Goal: Information Seeking & Learning: Find specific fact

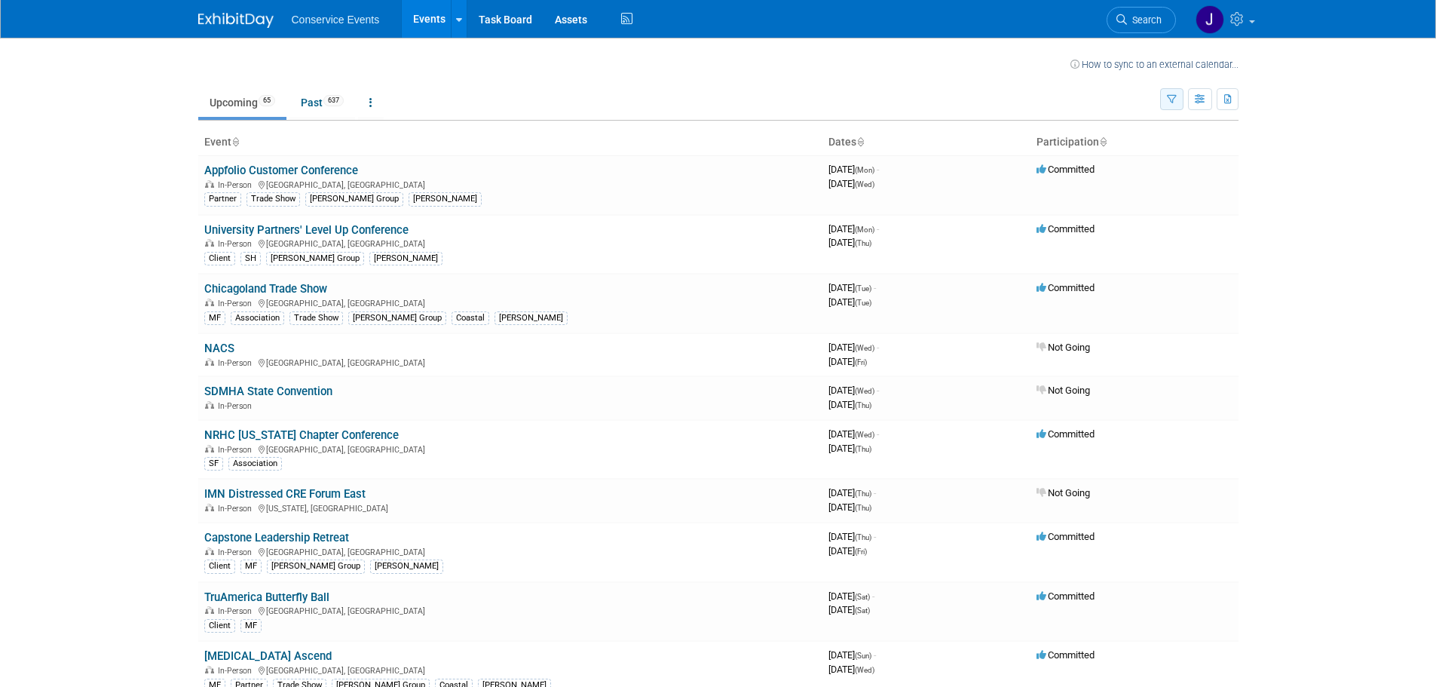
click at [1167, 95] on icon "button" at bounding box center [1172, 100] width 10 height 10
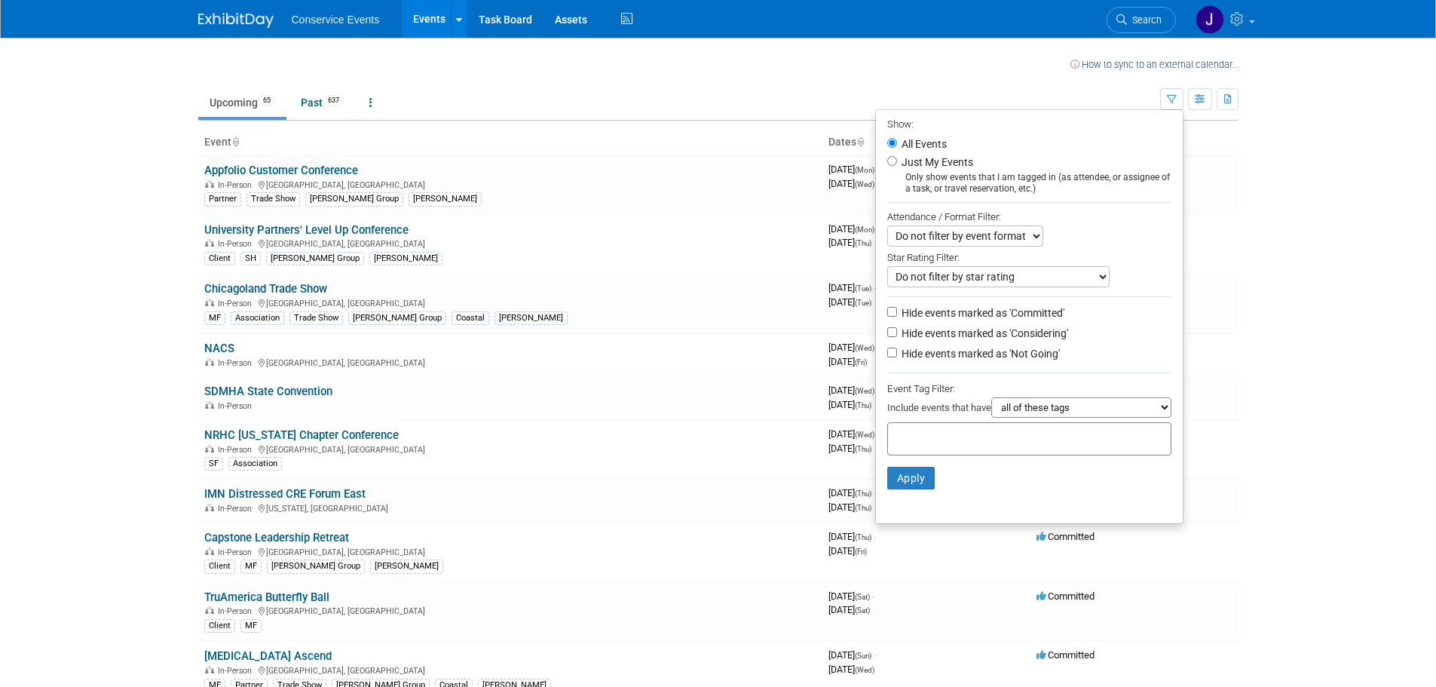
click at [1011, 434] on div at bounding box center [1029, 438] width 284 height 33
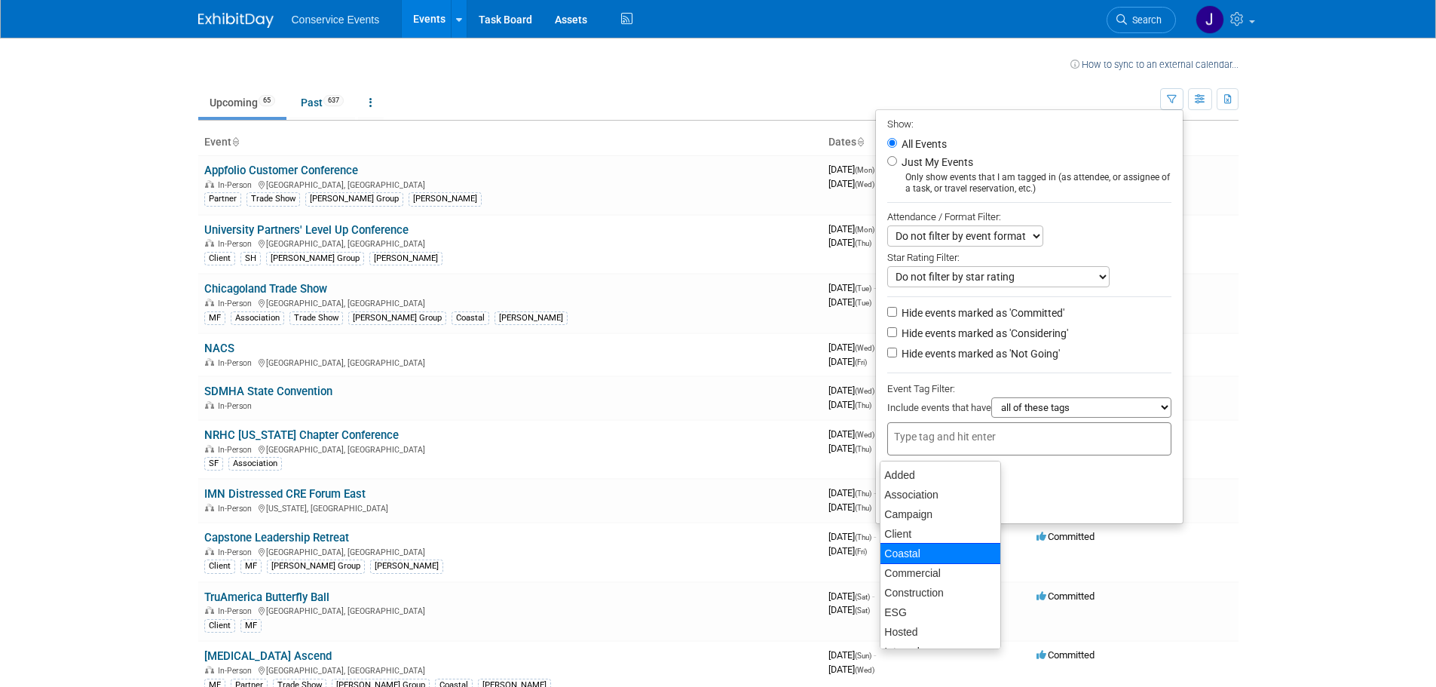
click at [936, 546] on div "Coastal" at bounding box center [940, 553] width 121 height 21
type input "Coastal"
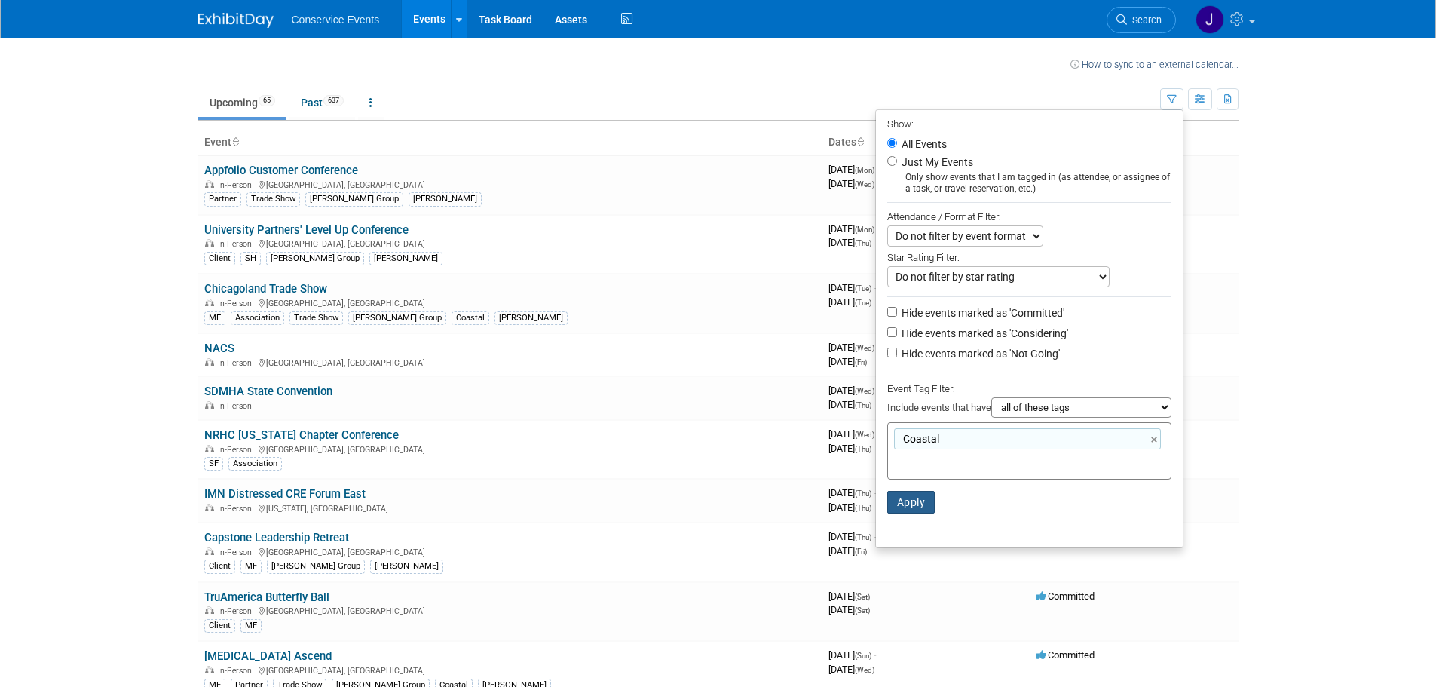
click at [910, 506] on button "Apply" at bounding box center [911, 502] width 48 height 23
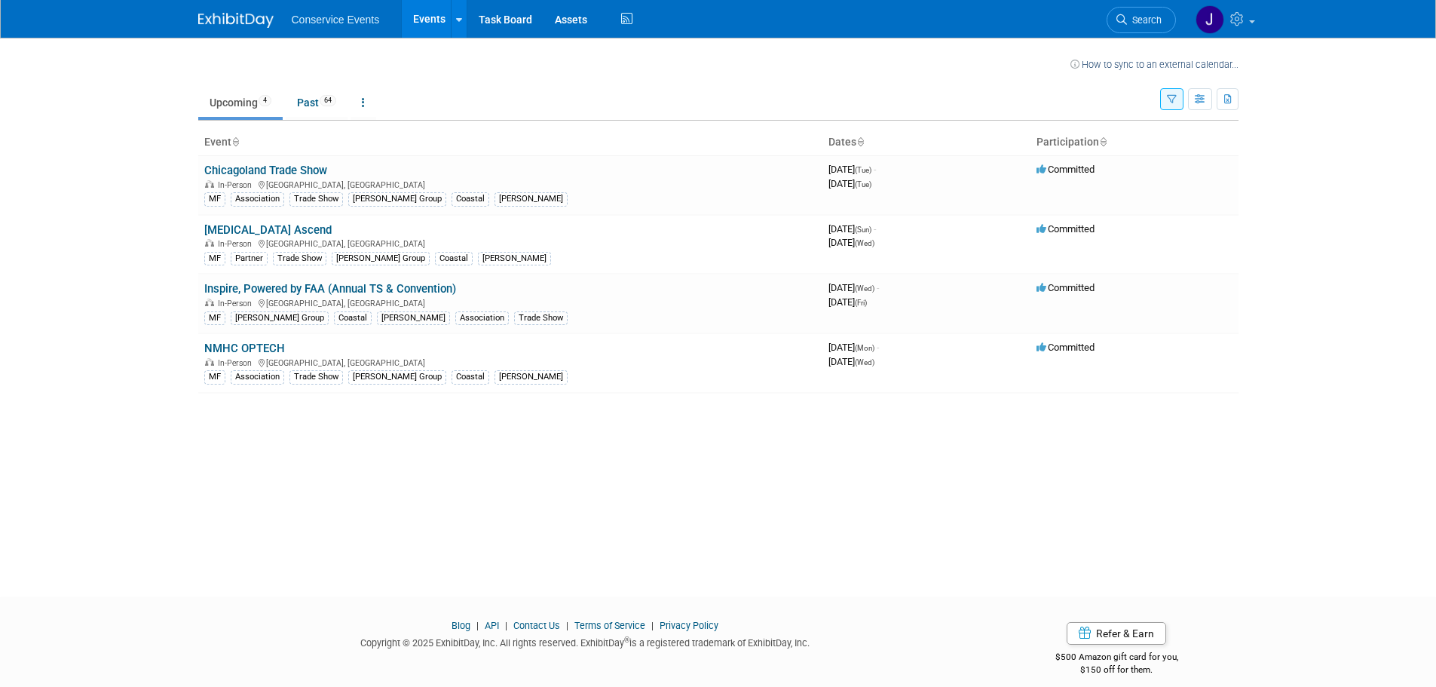
click at [1172, 99] on icon "button" at bounding box center [1172, 100] width 10 height 10
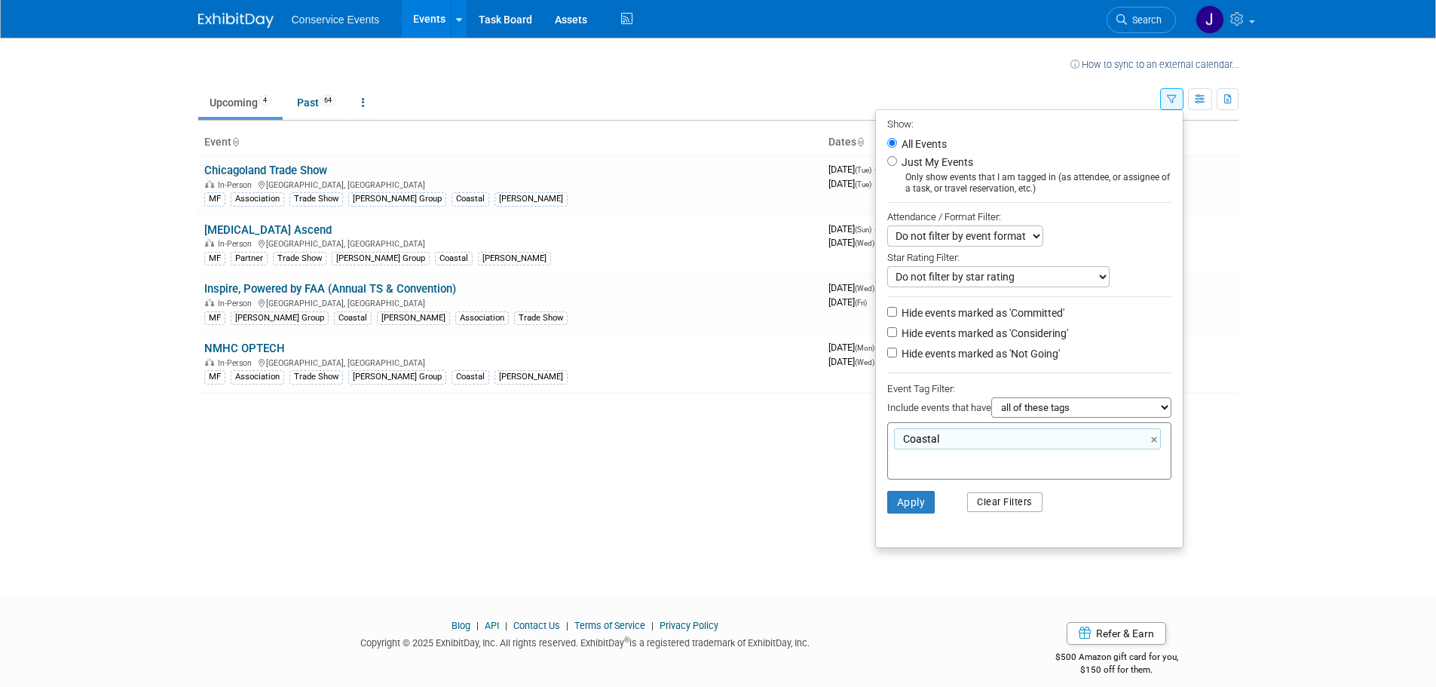
click at [993, 506] on button "Clear Filters" at bounding box center [1004, 502] width 75 height 20
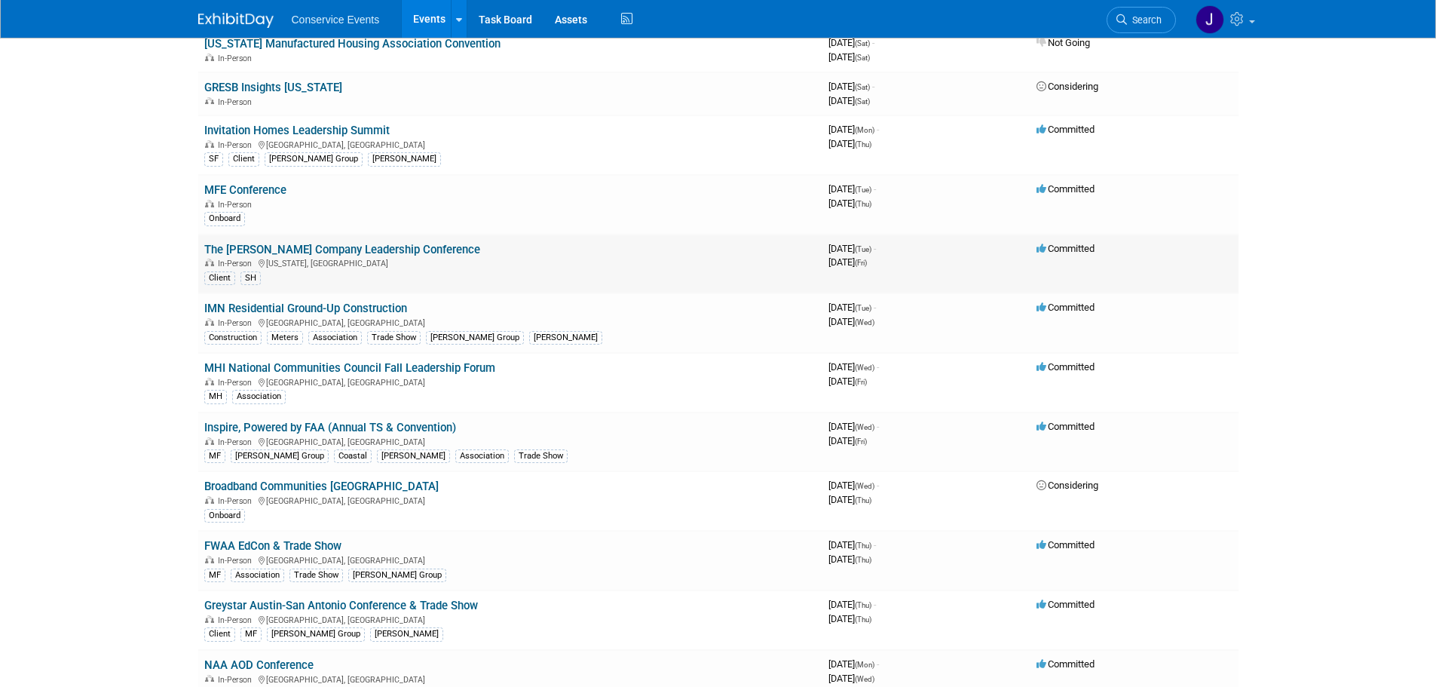
scroll to position [1206, 0]
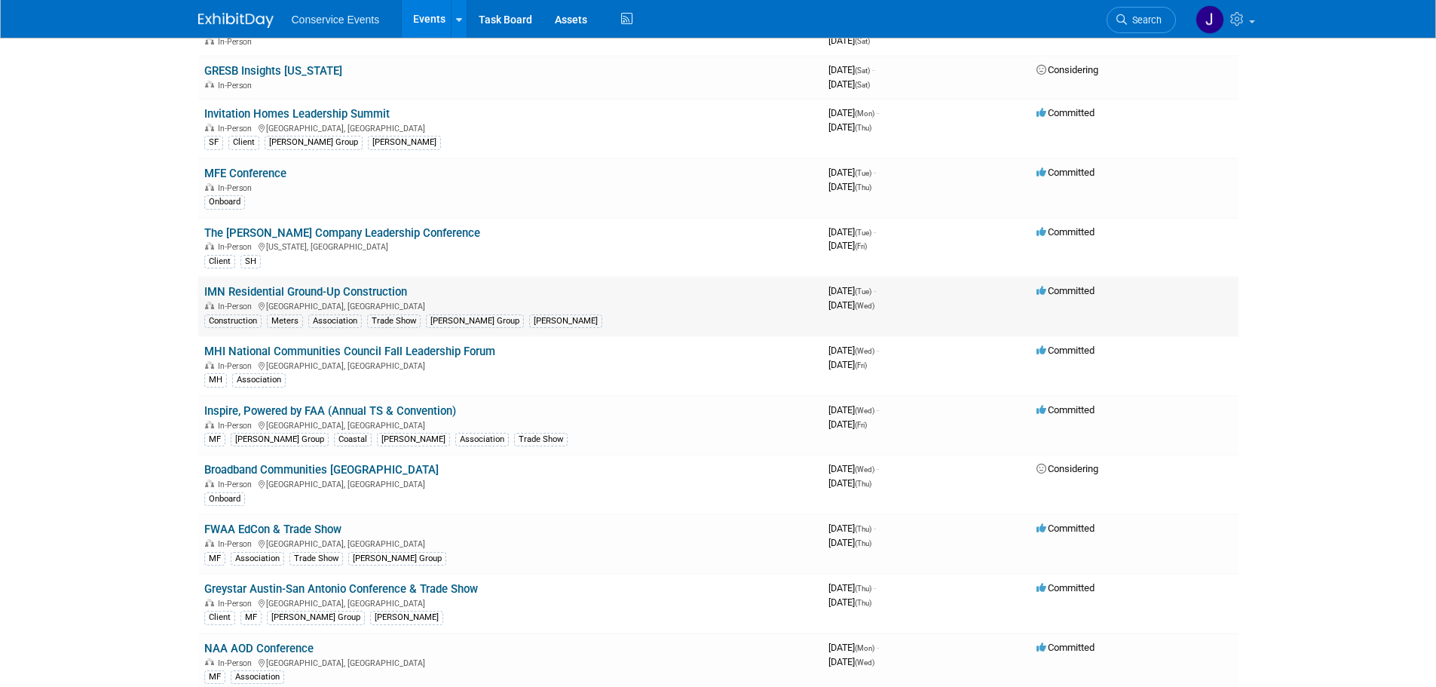
click at [361, 288] on link "IMN Residential Ground-Up Construction" at bounding box center [305, 292] width 203 height 14
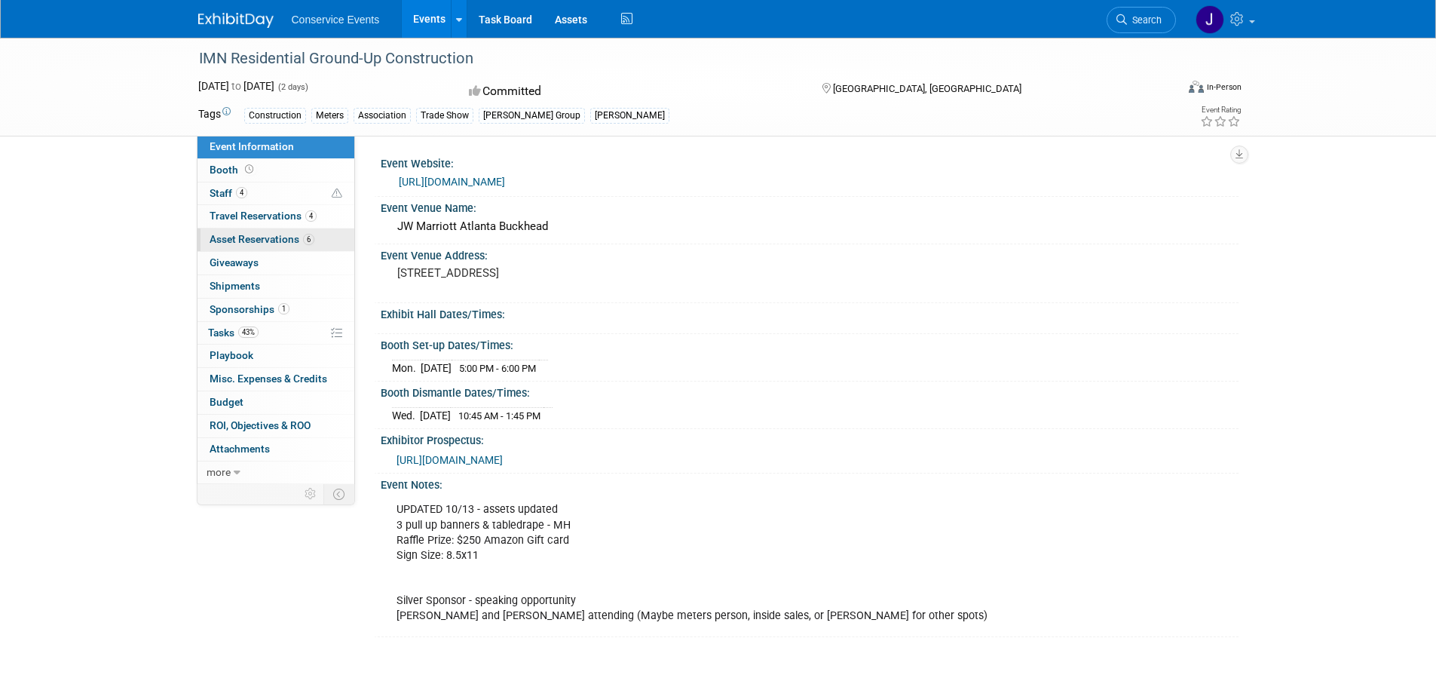
click at [248, 239] on span "Asset Reservations 6" at bounding box center [262, 239] width 105 height 12
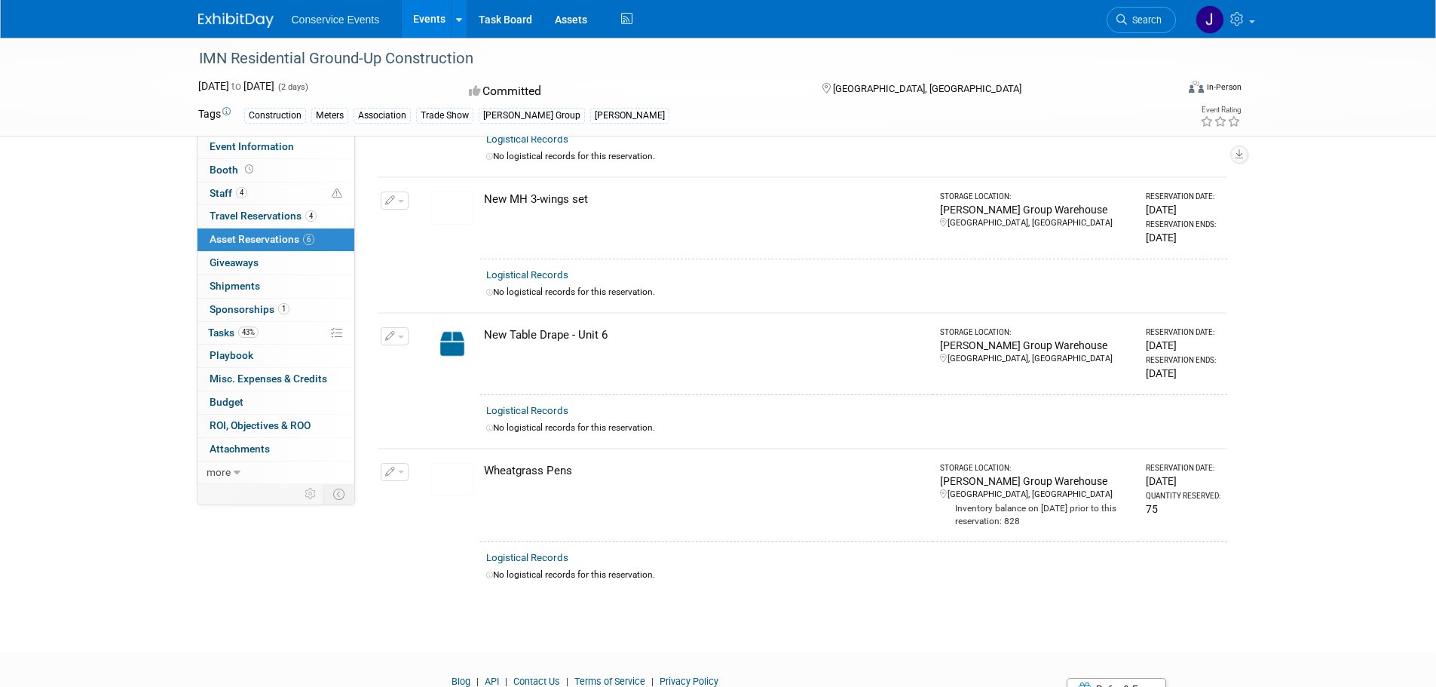
scroll to position [452, 0]
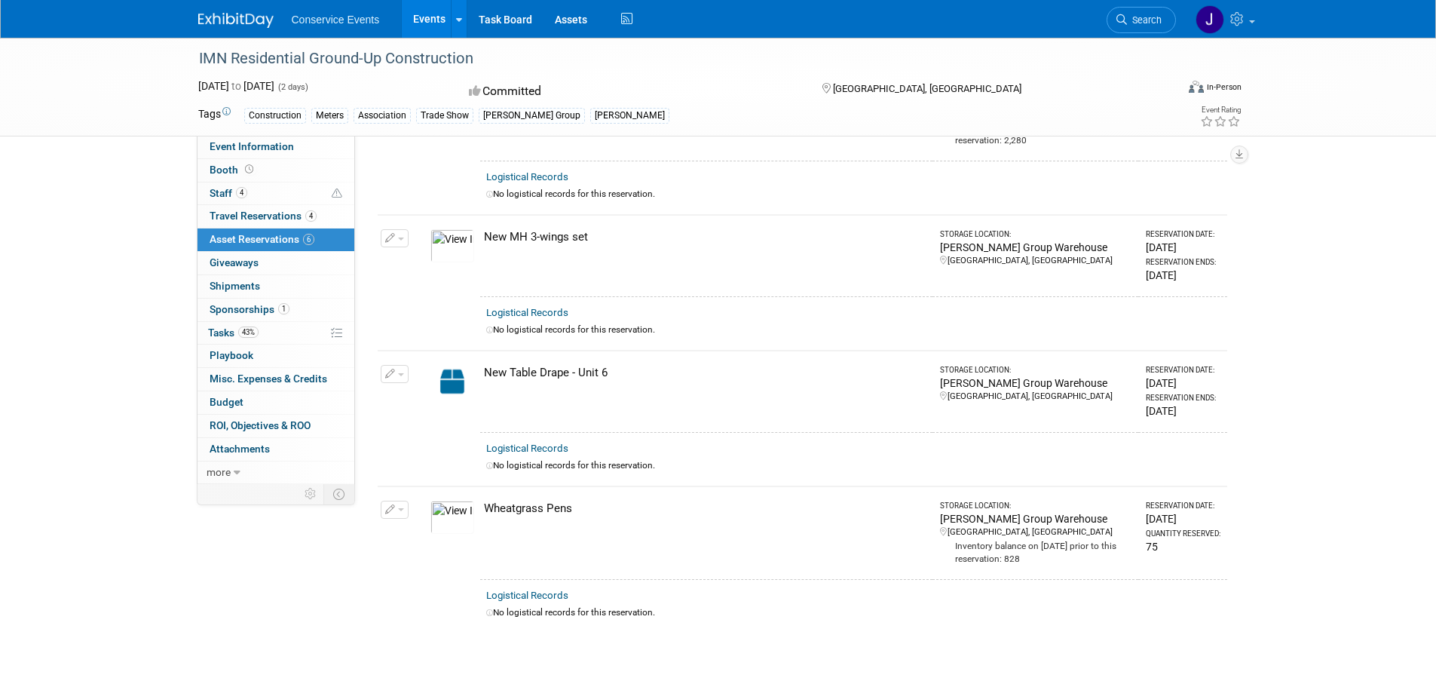
click at [213, 54] on div "IMN Residential Ground-Up Construction" at bounding box center [673, 58] width 959 height 27
drag, startPoint x: 213, startPoint y: 54, endPoint x: 397, endPoint y: 56, distance: 183.9
click at [397, 56] on div "IMN Residential Ground-Up Construction" at bounding box center [673, 58] width 959 height 27
copy div "IMN Residential Ground-Up Construction"
click at [253, 147] on span "Event Information" at bounding box center [252, 146] width 84 height 12
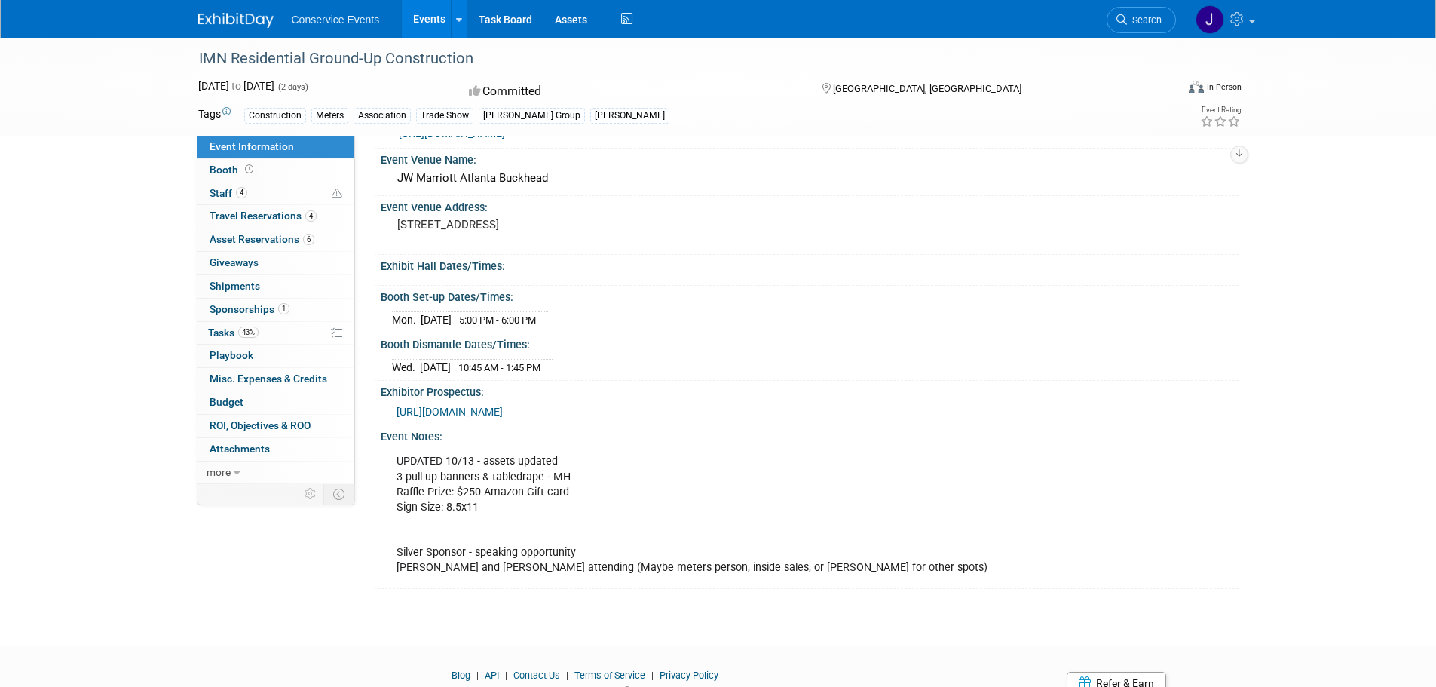
scroll to position [75, 0]
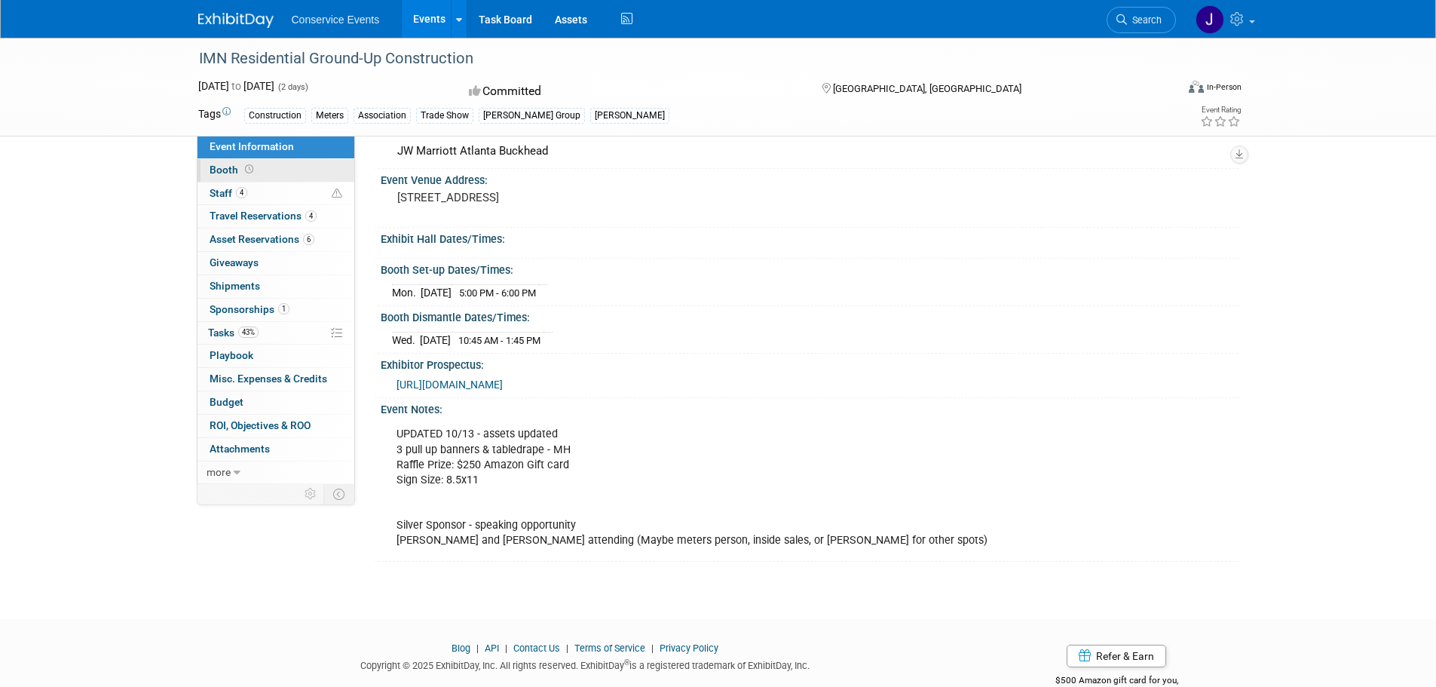
click at [227, 171] on span "Booth" at bounding box center [233, 170] width 47 height 12
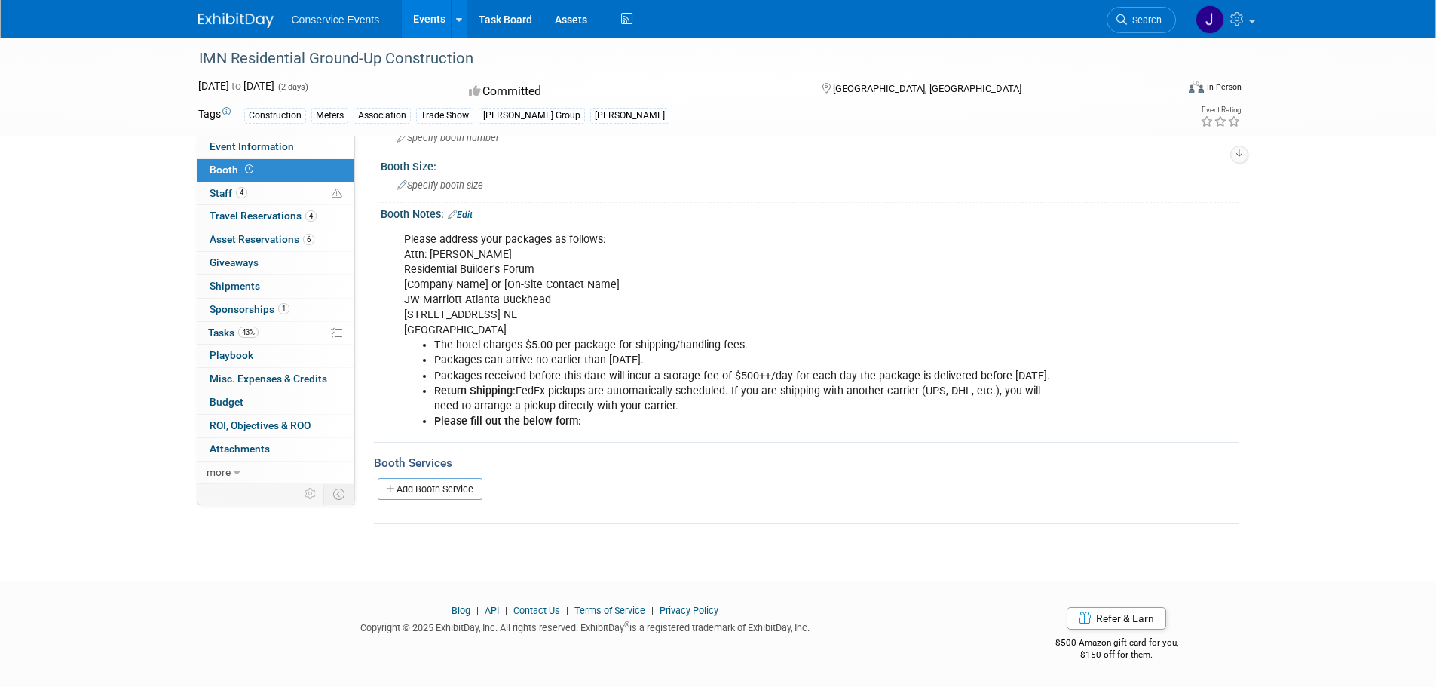
scroll to position [0, 0]
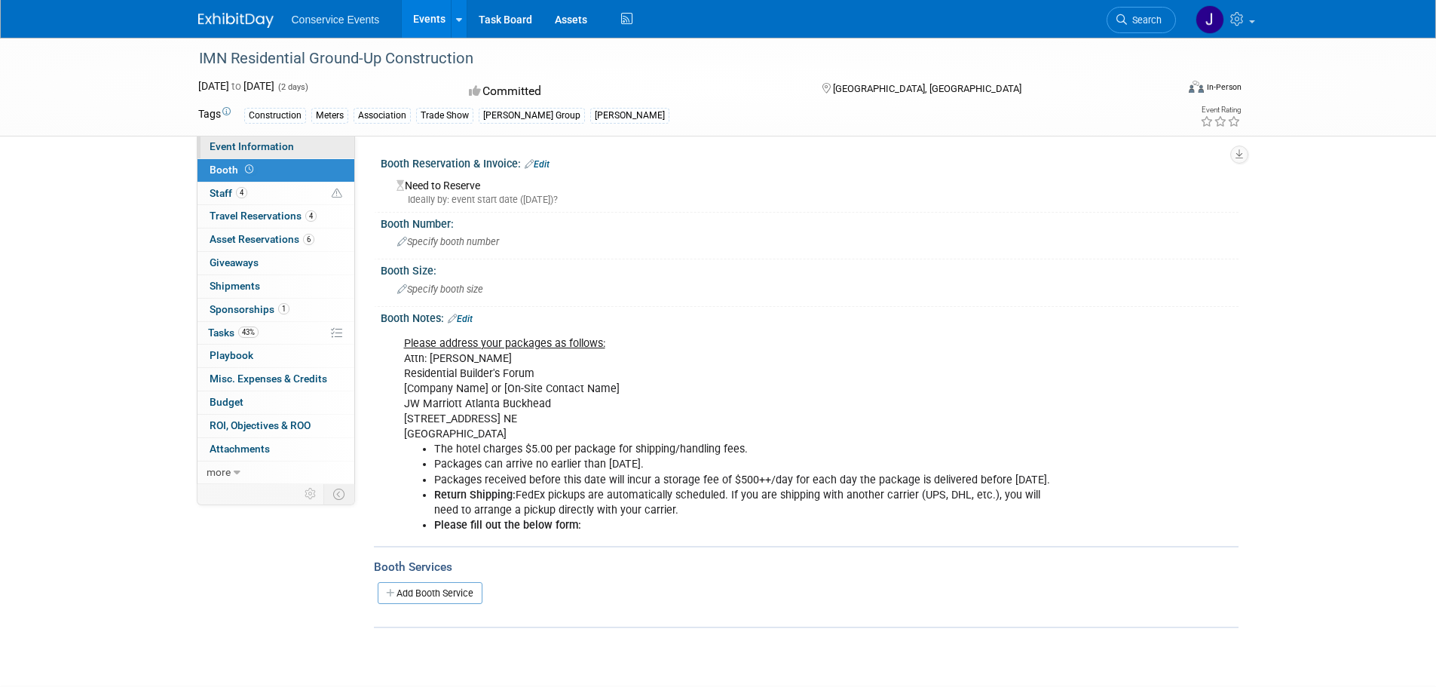
click at [234, 138] on link "Event Information" at bounding box center [275, 147] width 157 height 23
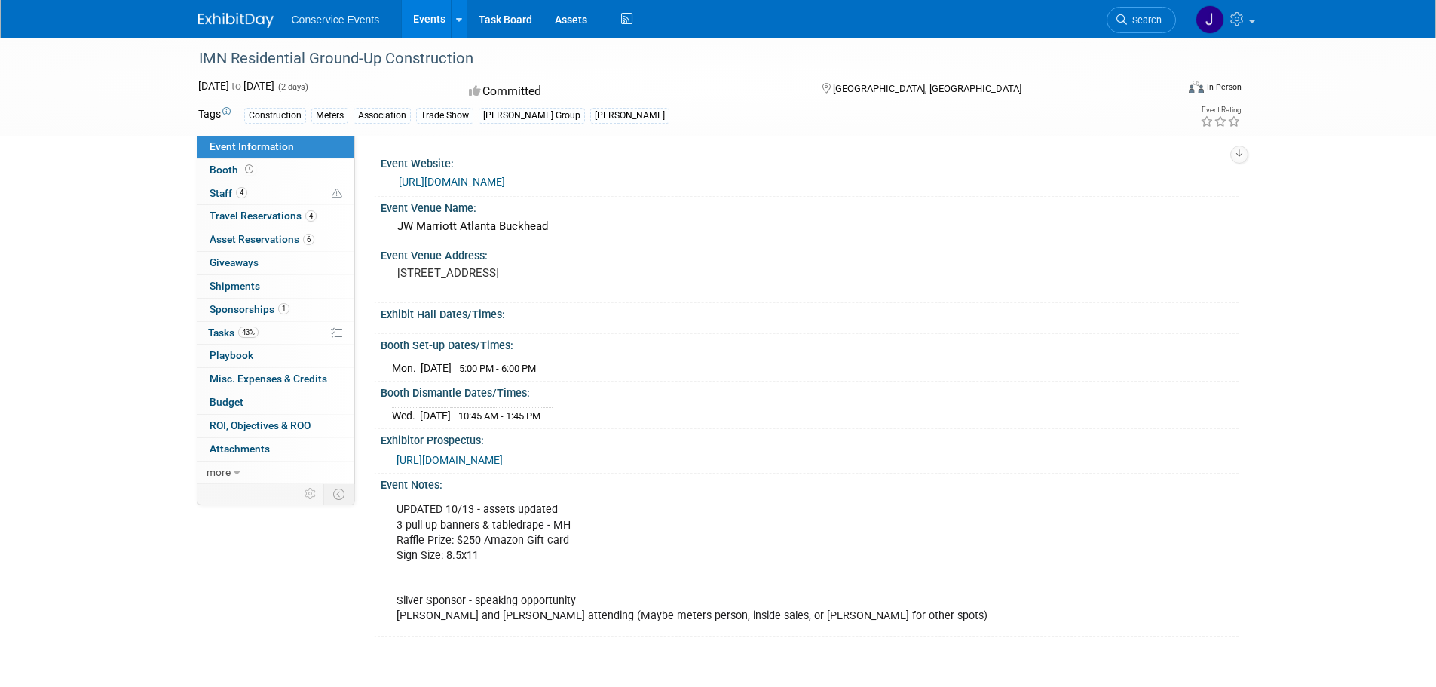
click at [474, 227] on div "JW Marriott Atlanta Buckhead" at bounding box center [809, 226] width 835 height 23
copy div "JW Marriott Atlanta Buckhead"
click at [503, 459] on span "[URL][DOMAIN_NAME]" at bounding box center [449, 460] width 106 height 12
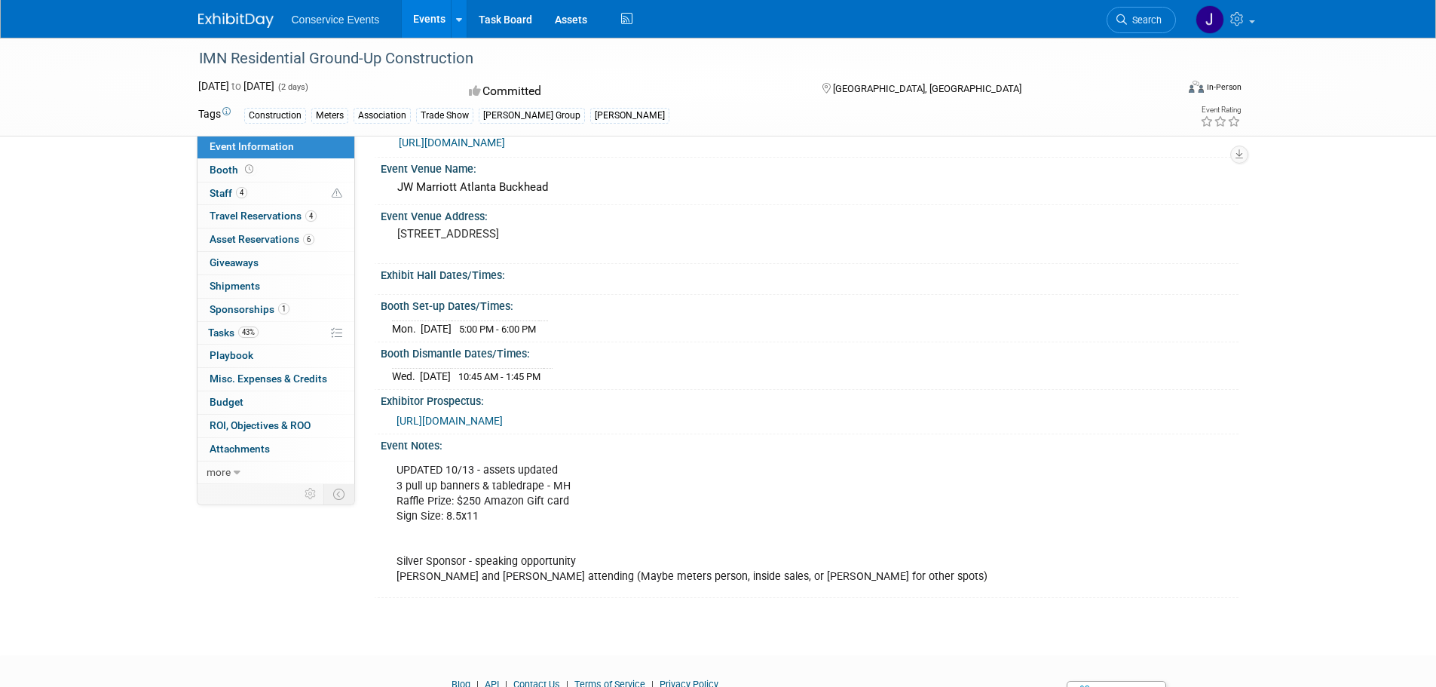
scroll to position [75, 0]
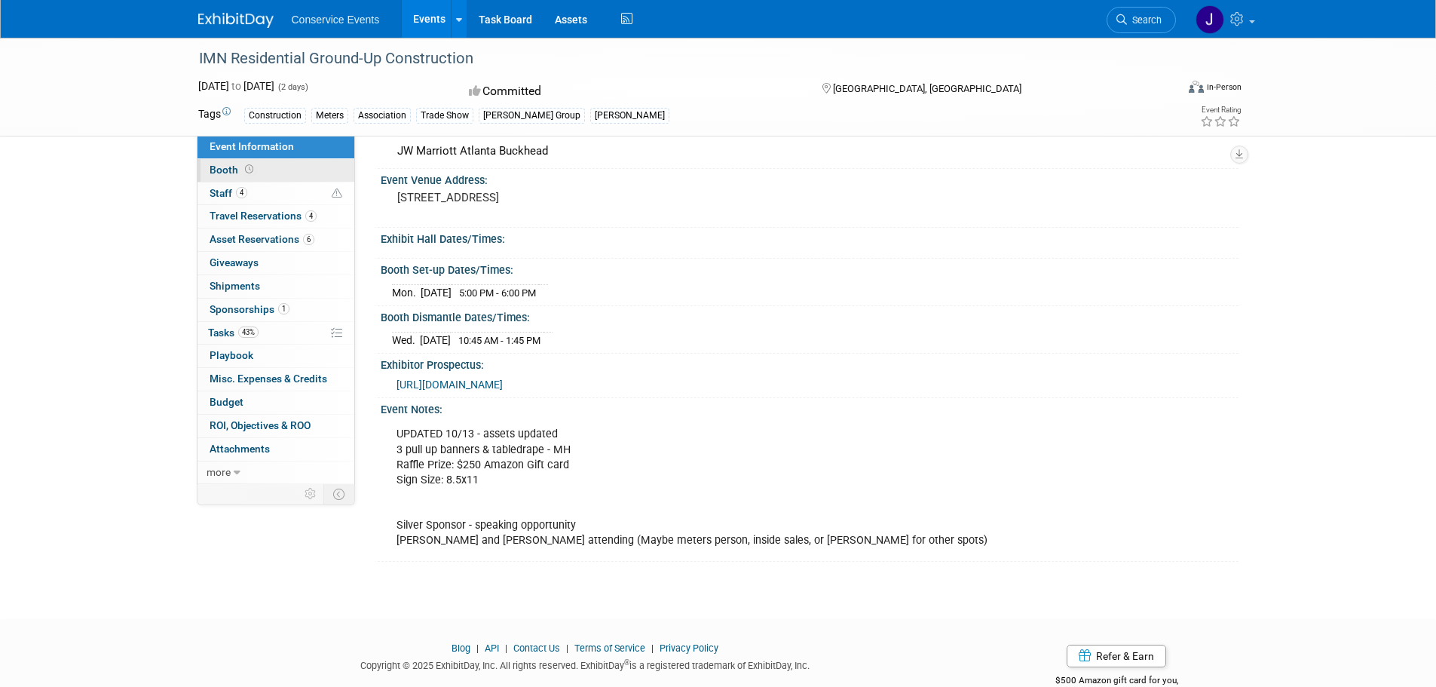
click at [224, 167] on span "Booth" at bounding box center [233, 170] width 47 height 12
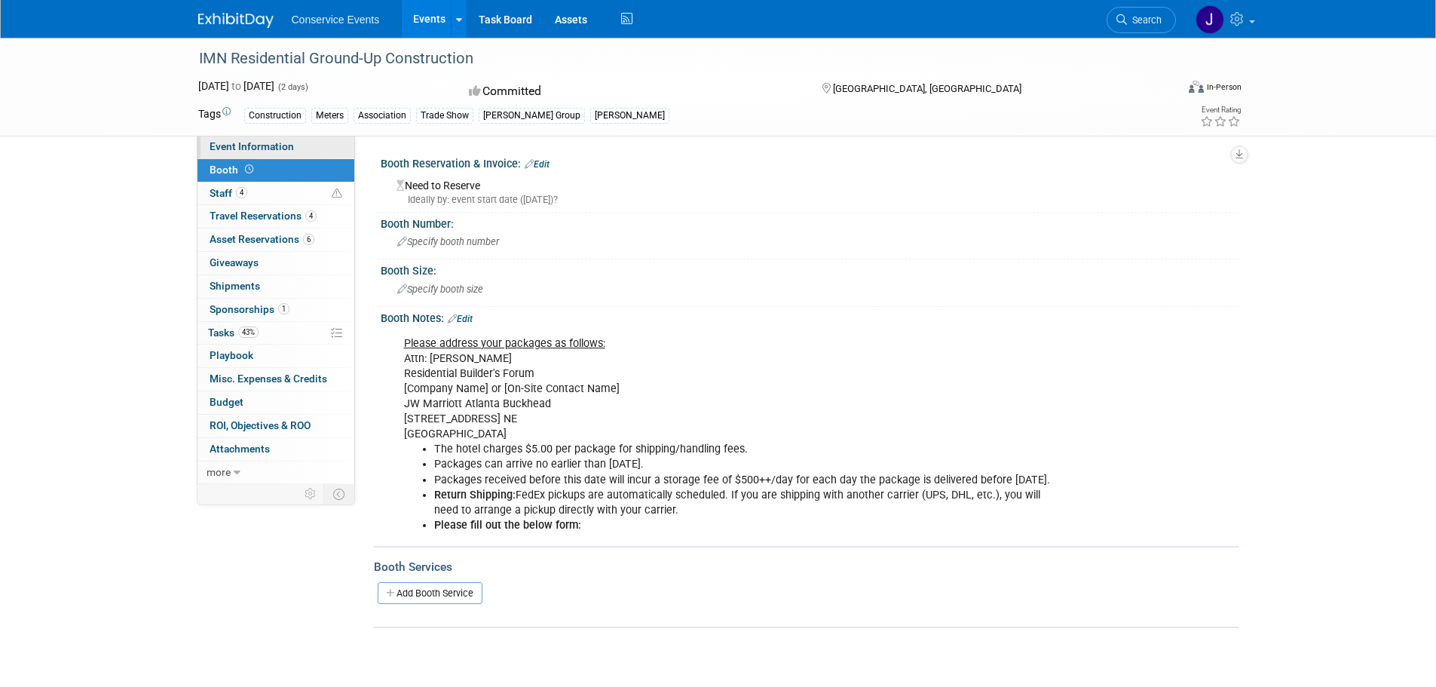
click at [222, 143] on span "Event Information" at bounding box center [252, 146] width 84 height 12
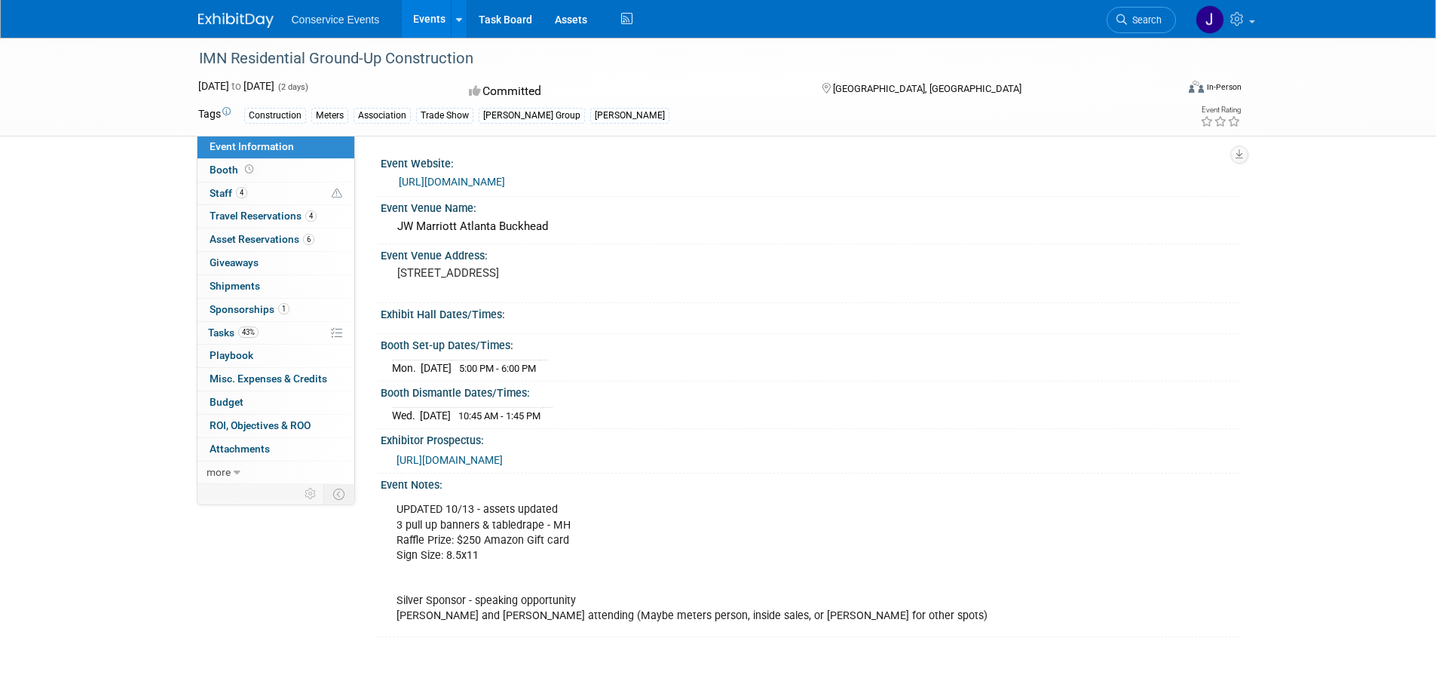
click at [505, 180] on link "[URL][DOMAIN_NAME]" at bounding box center [452, 182] width 106 height 12
click at [402, 341] on div "Booth Set-up Dates/Times:" at bounding box center [810, 343] width 858 height 19
drag, startPoint x: 402, startPoint y: 341, endPoint x: 589, endPoint y: 406, distance: 197.8
click at [589, 406] on div "Event Website: https://informaconnect.com/imn-residential-ground-up-constructio…" at bounding box center [802, 394] width 849 height 485
copy div "Booth Set-up Dates/Times: Mon. Nov 3, 2025 5:00 PM - 6:00 PM Save Changes Cance…"
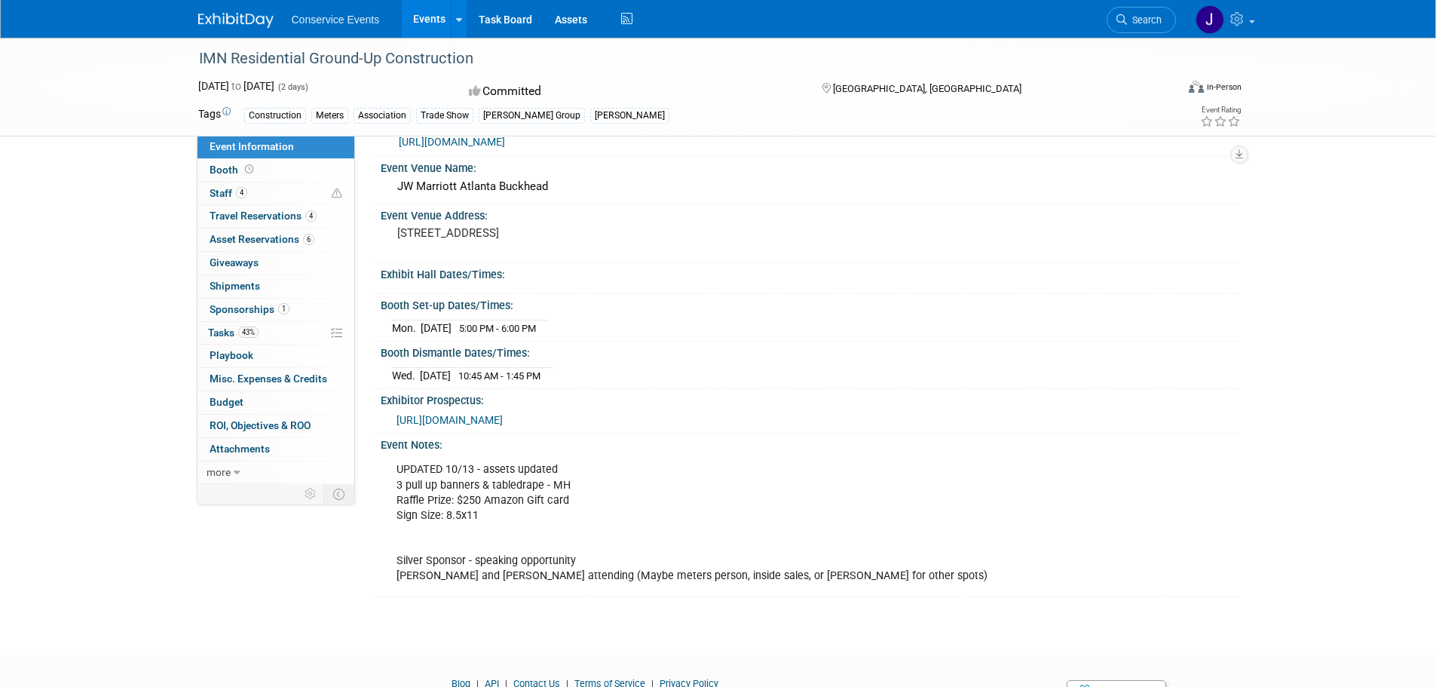
scroll to position [75, 0]
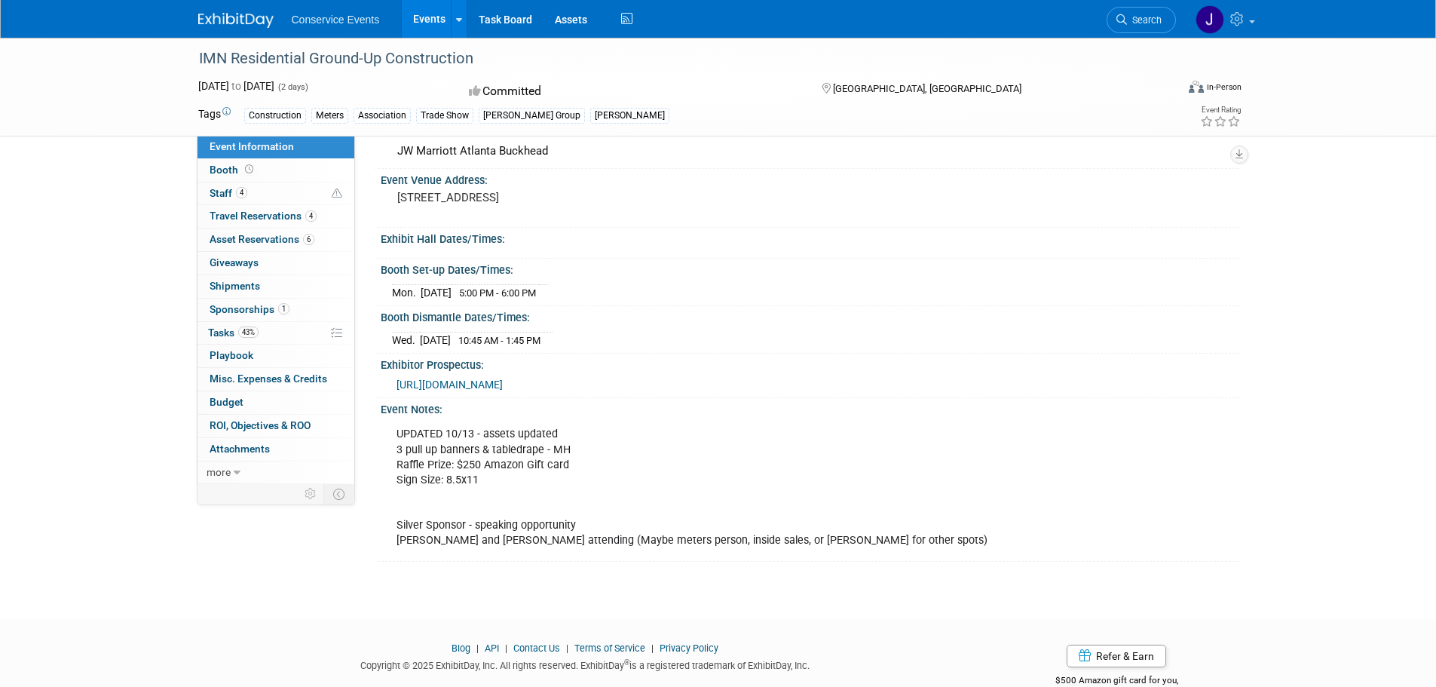
click at [417, 450] on div "UPDATED 10/13 - assets updated 3 pull up banners & tabledrape - MH Raffle Prize…" at bounding box center [728, 487] width 685 height 136
copy div "3 pull up banners & tabledrape - MH"
drag, startPoint x: 754, startPoint y: 452, endPoint x: 721, endPoint y: 456, distance: 33.4
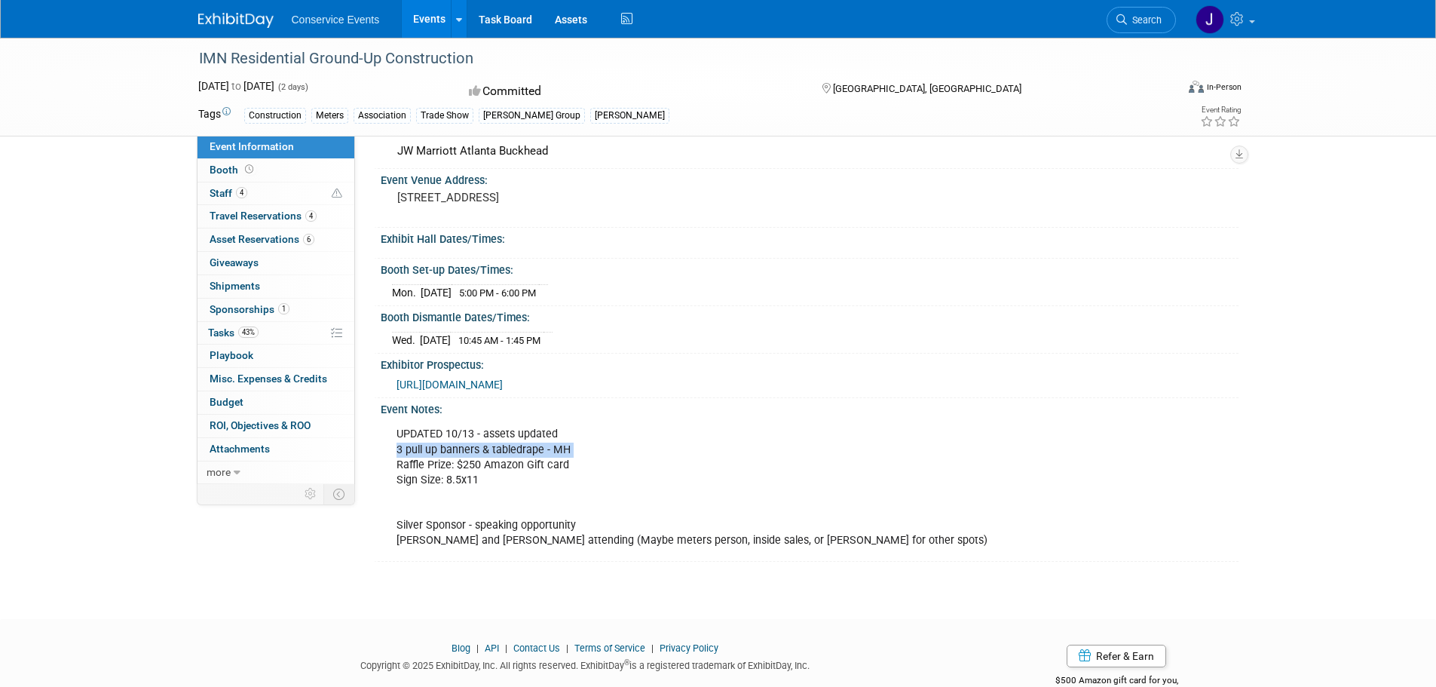
click at [754, 452] on div "UPDATED 10/13 - assets updated 3 pull up banners & tabledrape - MH Raffle Prize…" at bounding box center [728, 487] width 685 height 136
click at [430, 462] on div "UPDATED 10/13 - assets updated 3 pull up banners & tabledrape - MH Raffle Prize…" at bounding box center [728, 487] width 685 height 136
click at [528, 435] on div "UPDATED 10/13 - assets updated 3 pull up banners & tabledrape - MH Raffle Prize…" at bounding box center [728, 487] width 685 height 136
click at [507, 525] on div "UPDATED 10/13 - assets updated 3 pull up banners & tabledrape - MH Raffle Prize…" at bounding box center [728, 487] width 685 height 136
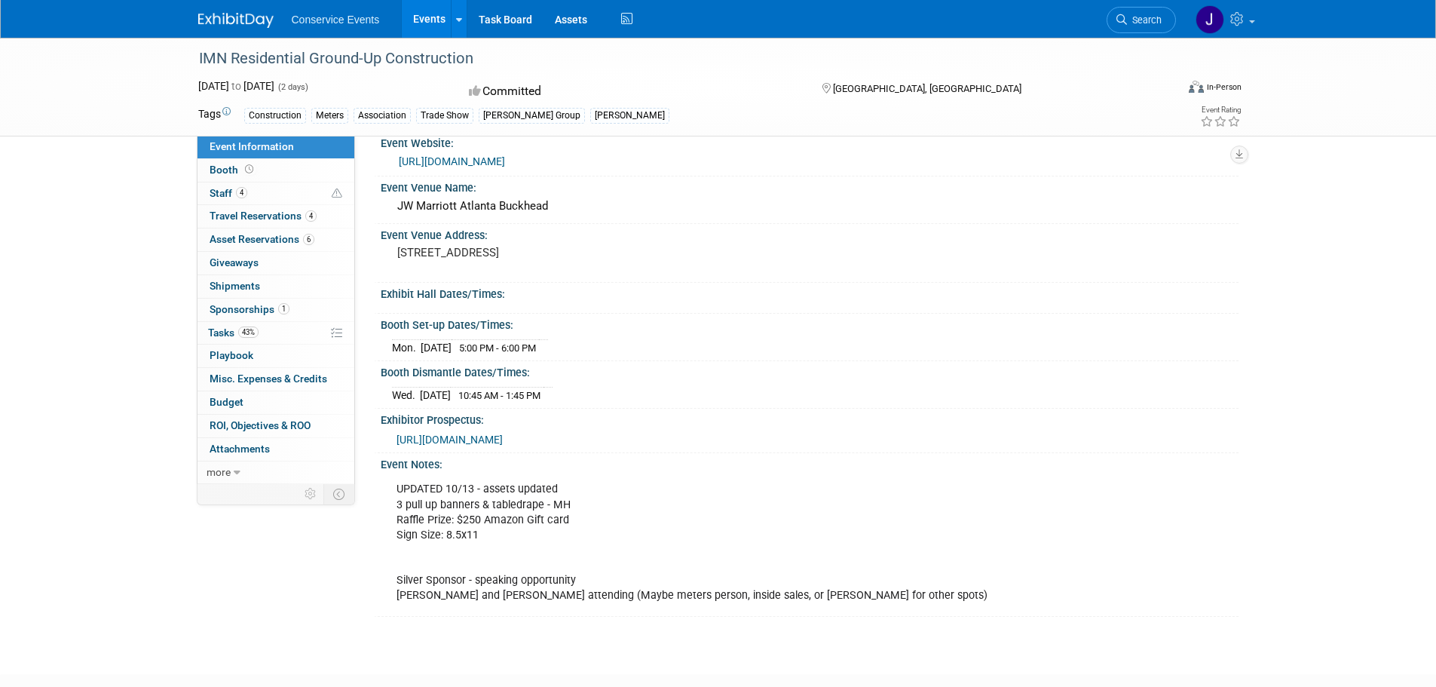
scroll to position [0, 0]
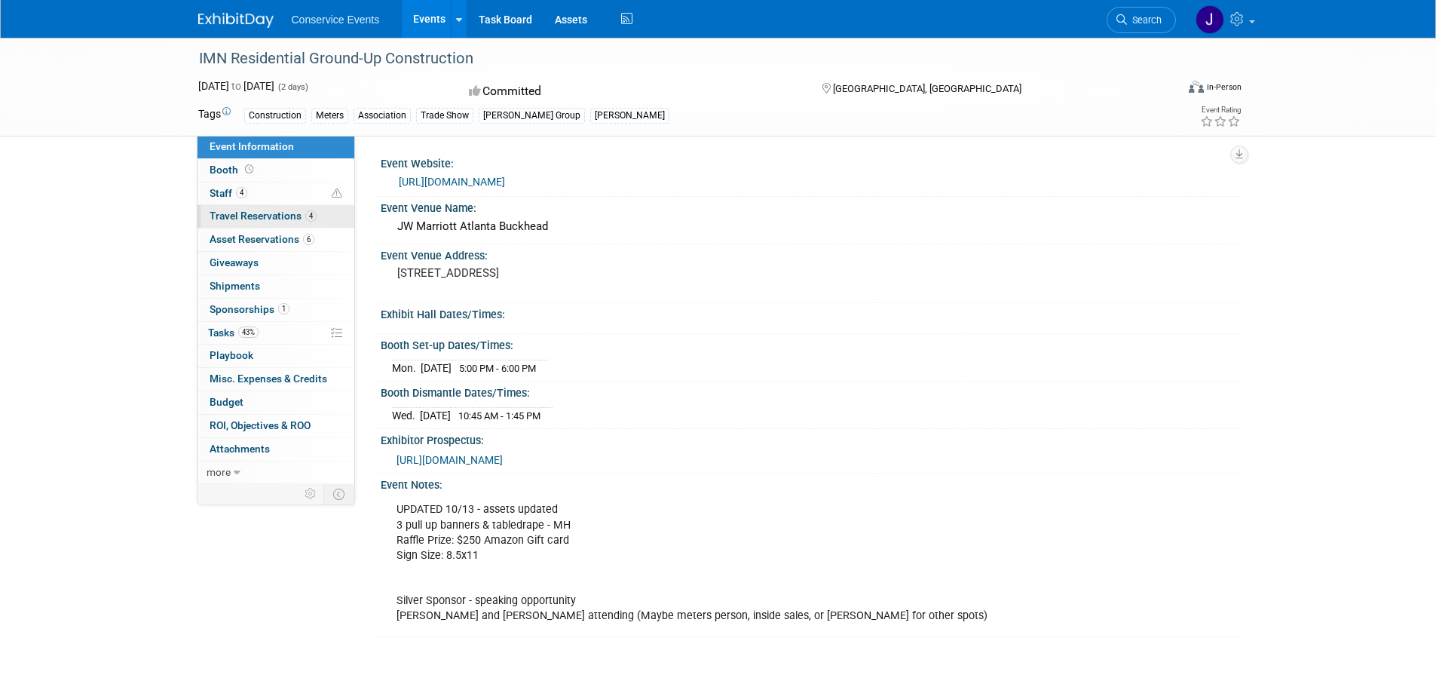
click at [238, 212] on span "Travel Reservations 4" at bounding box center [263, 216] width 107 height 12
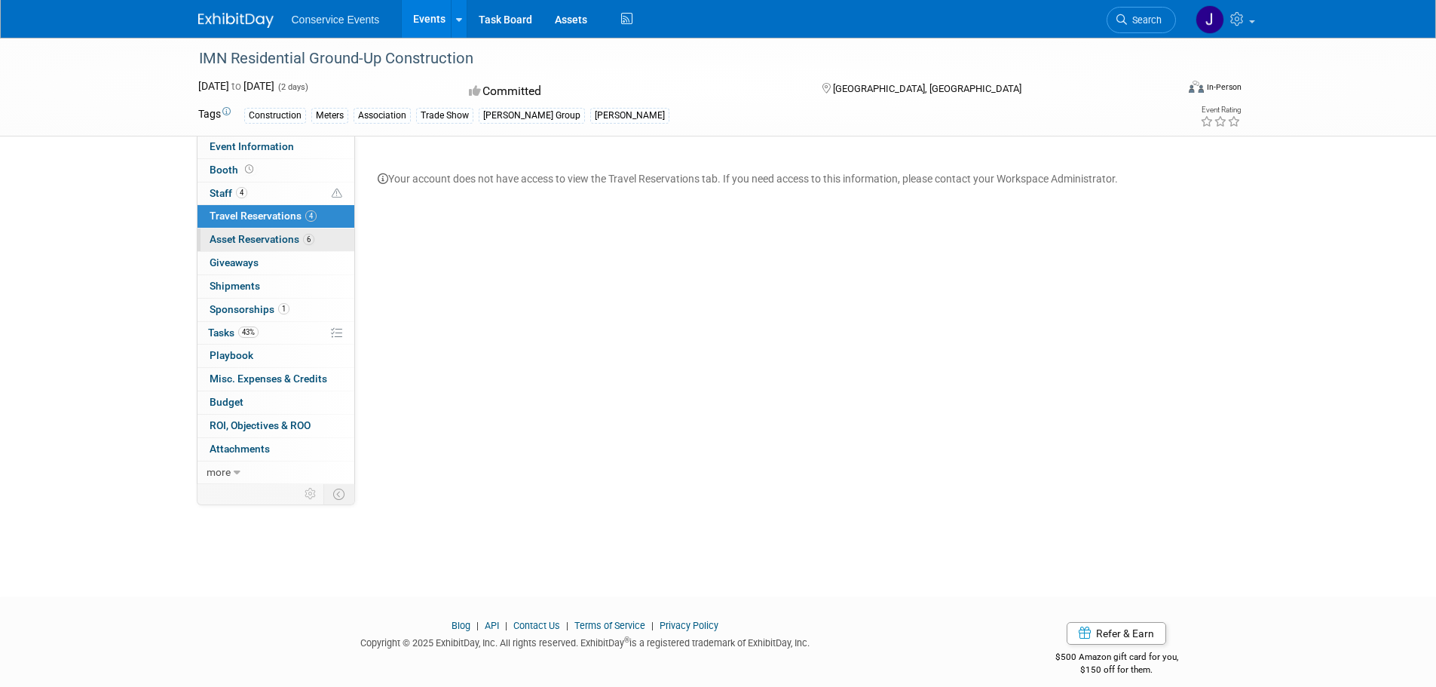
click at [234, 235] on span "Asset Reservations 6" at bounding box center [262, 239] width 105 height 12
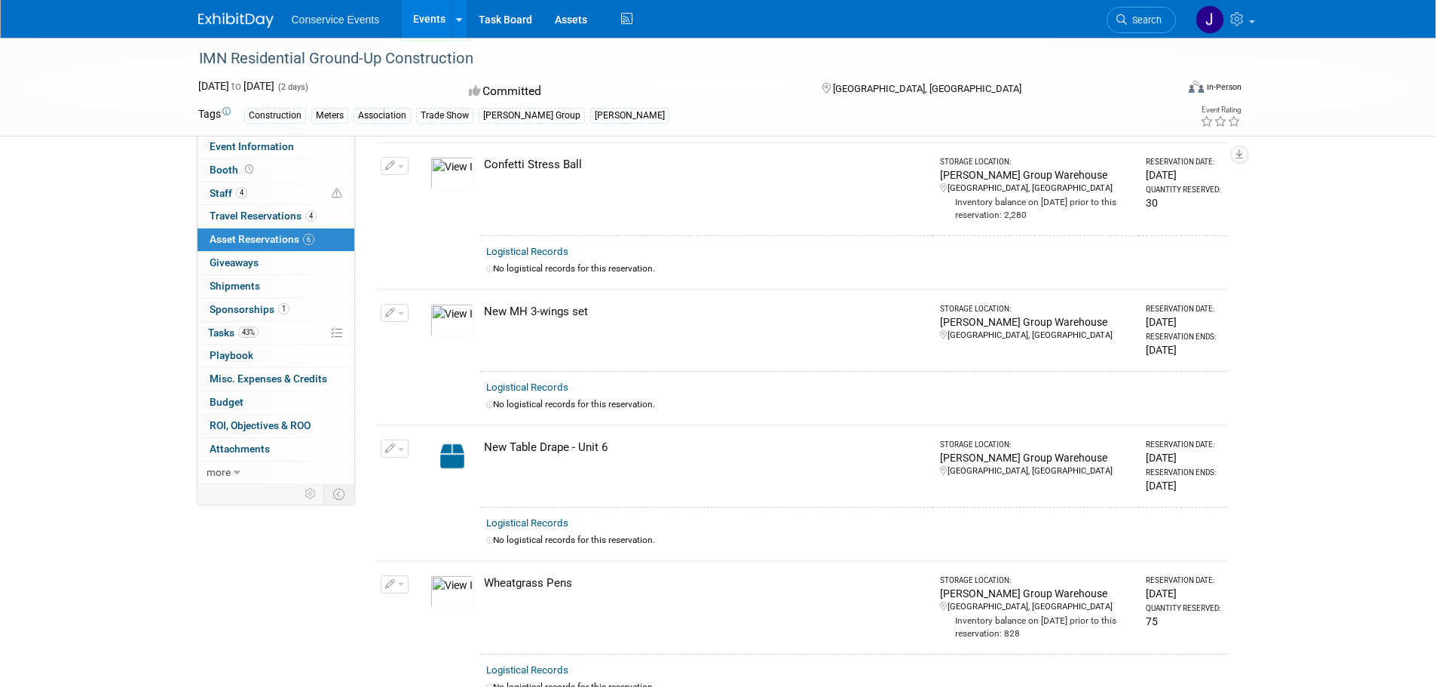
scroll to position [377, 0]
click at [453, 316] on img at bounding box center [452, 320] width 44 height 33
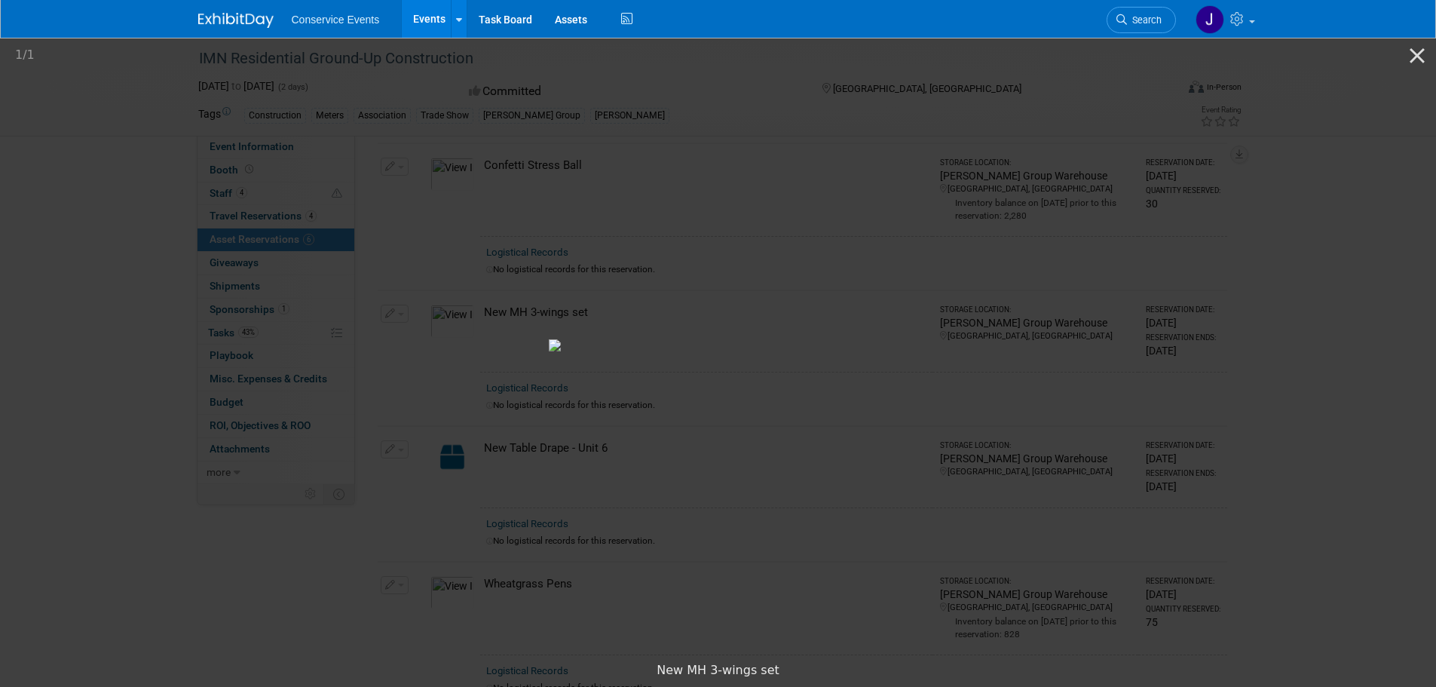
click at [880, 339] on img at bounding box center [718, 345] width 339 height 12
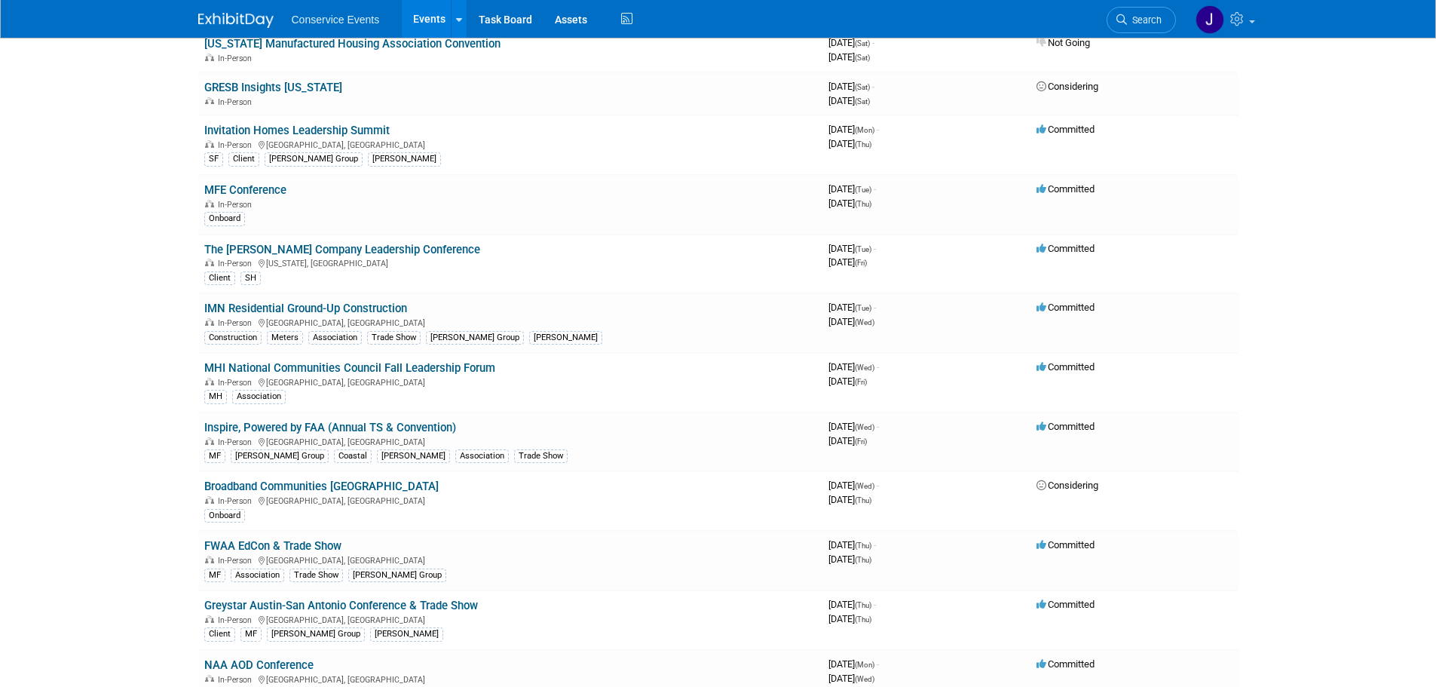
scroll to position [1206, 0]
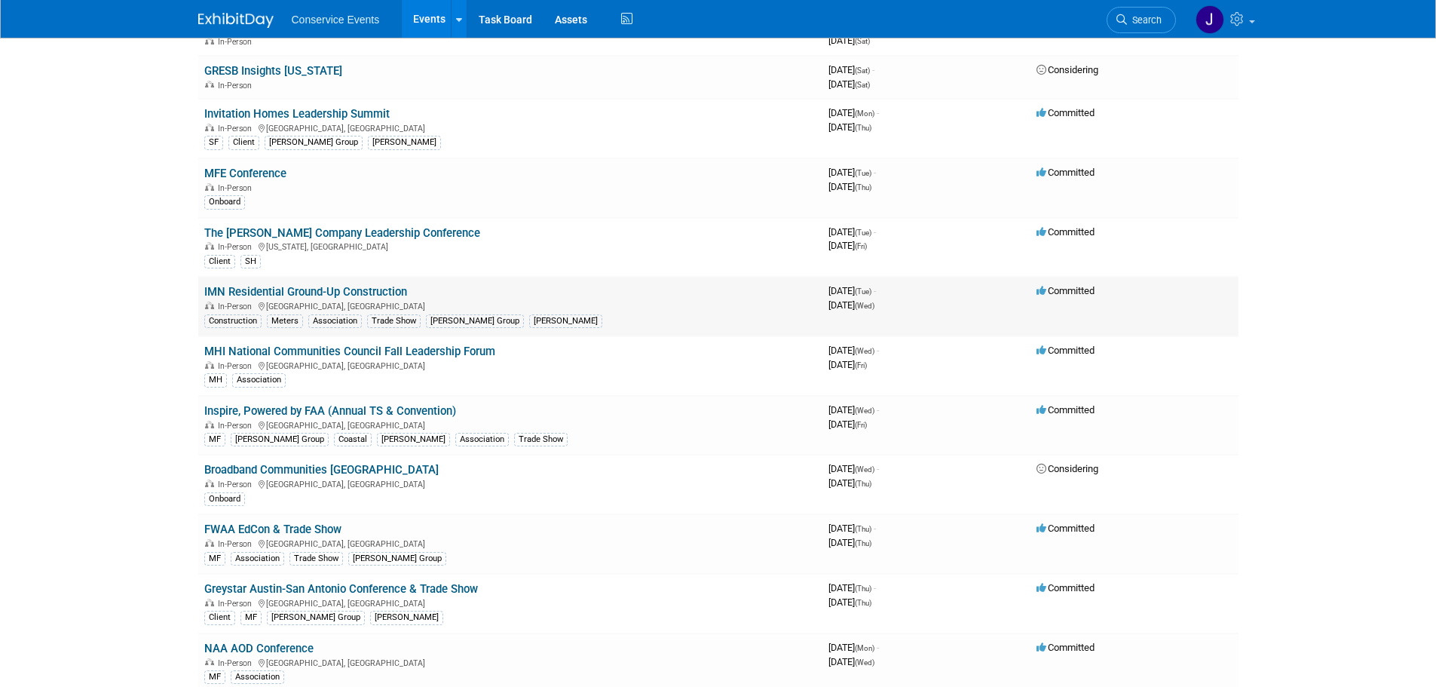
click at [304, 295] on link "IMN Residential Ground-Up Construction" at bounding box center [305, 292] width 203 height 14
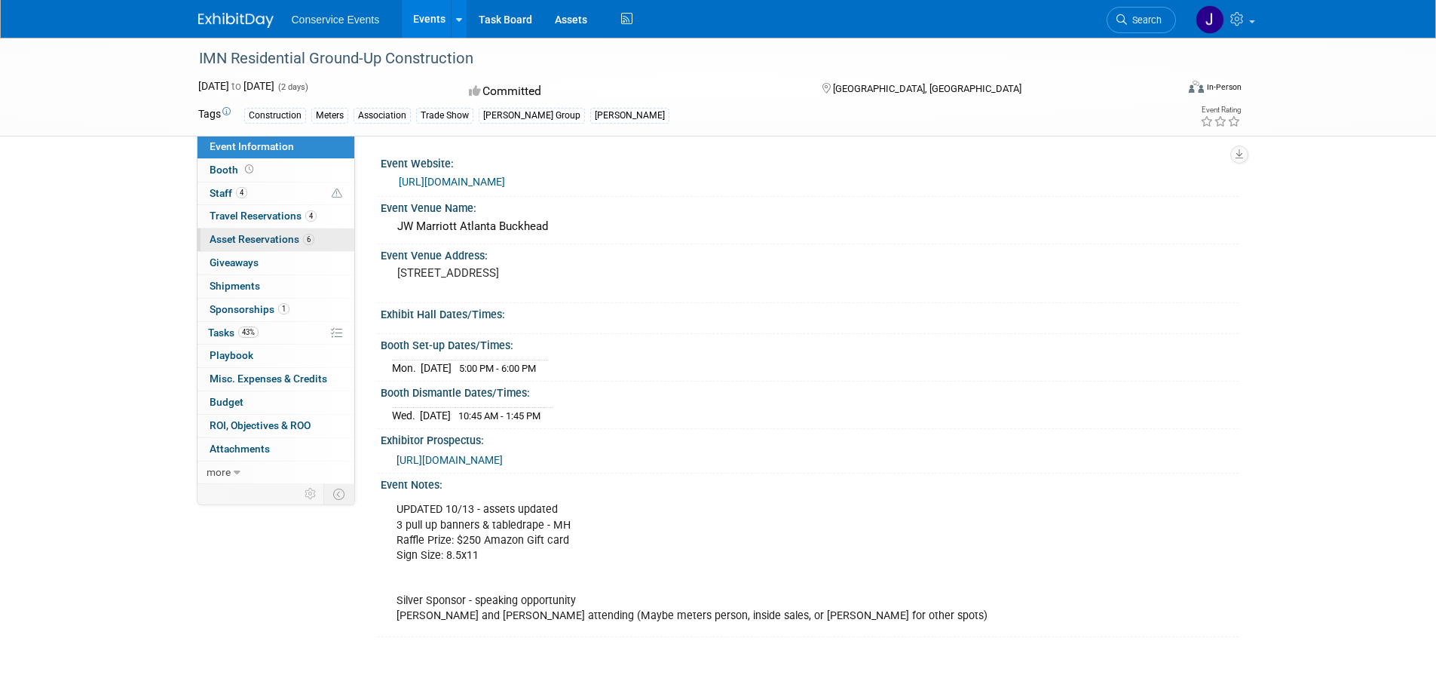
click at [235, 239] on span "Asset Reservations 6" at bounding box center [262, 239] width 105 height 12
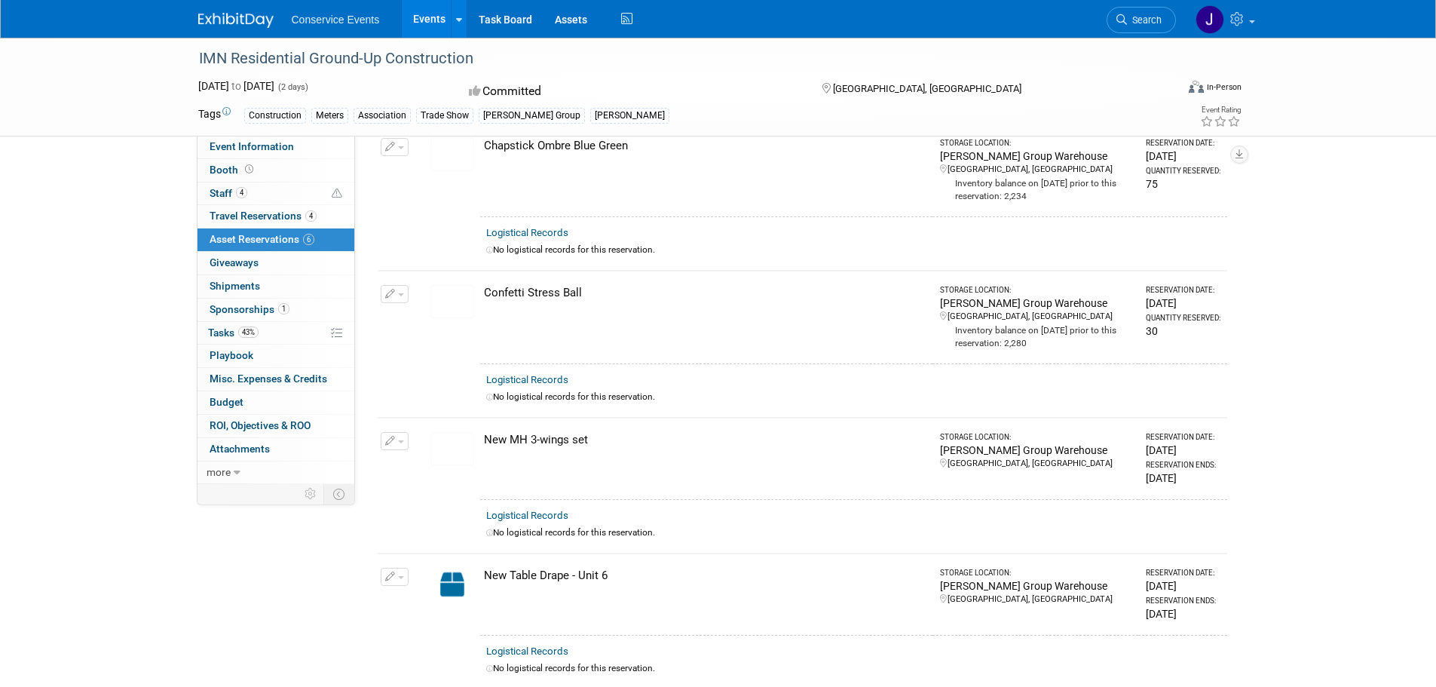
scroll to position [377, 0]
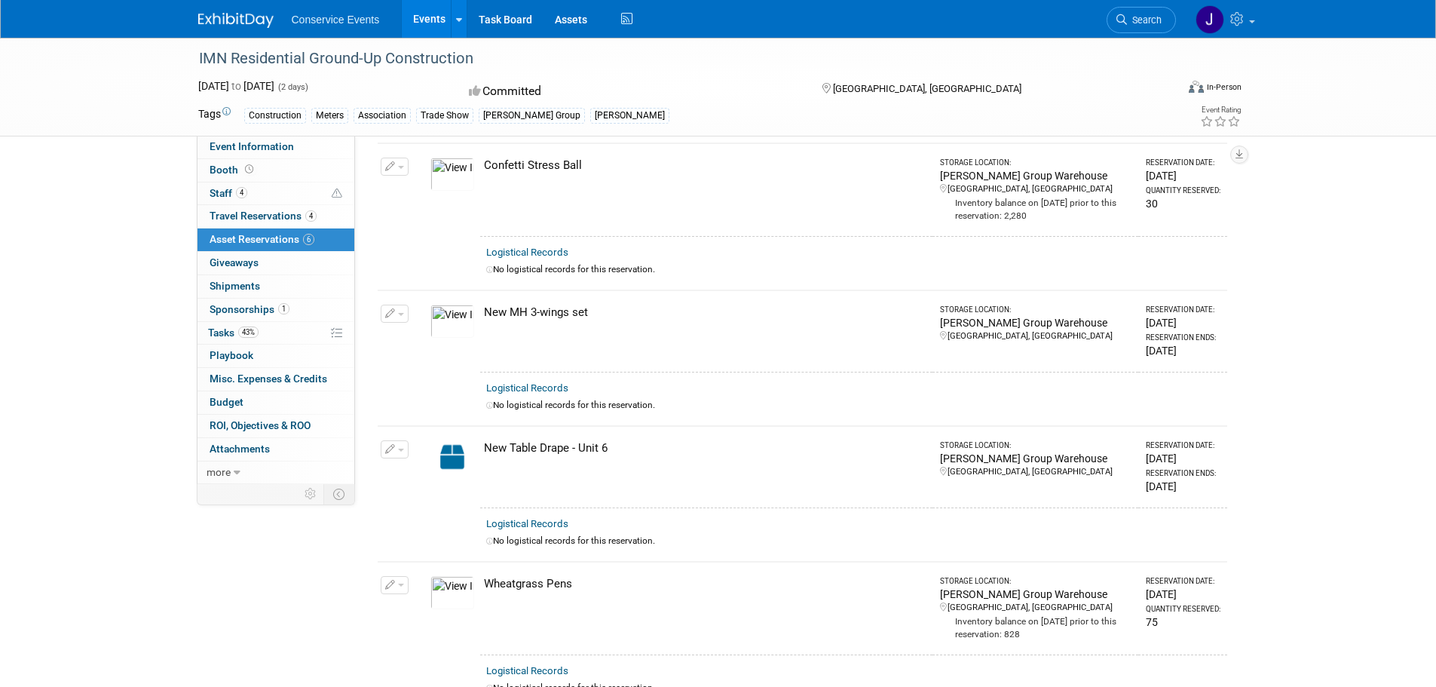
click at [718, 92] on div "Committed" at bounding box center [630, 91] width 333 height 26
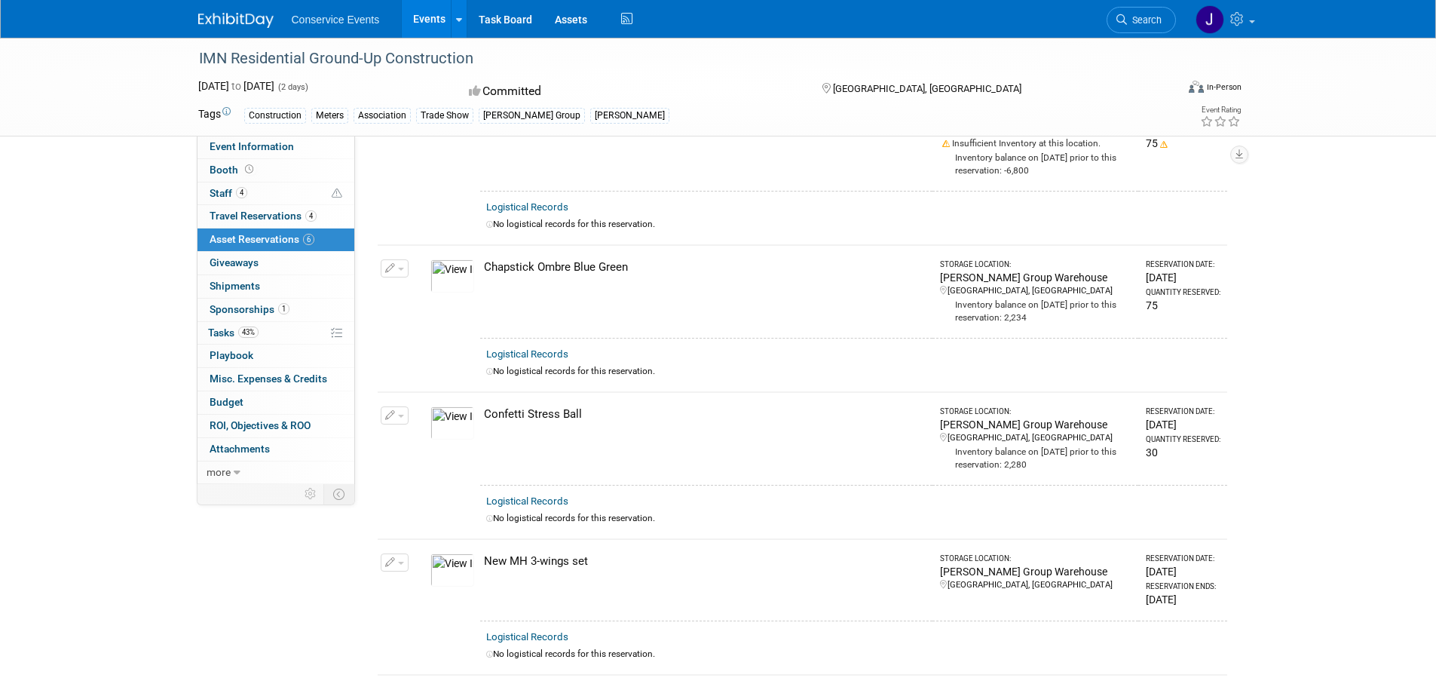
scroll to position [0, 0]
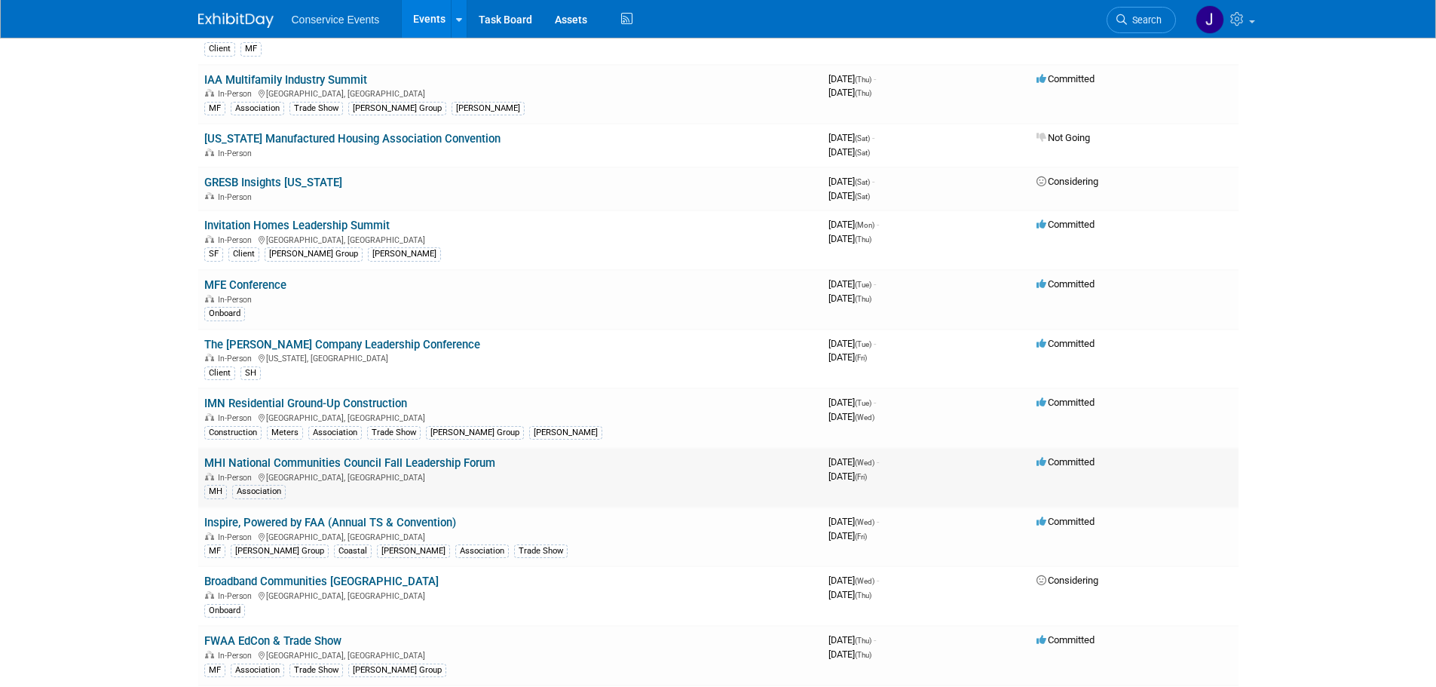
scroll to position [1055, 0]
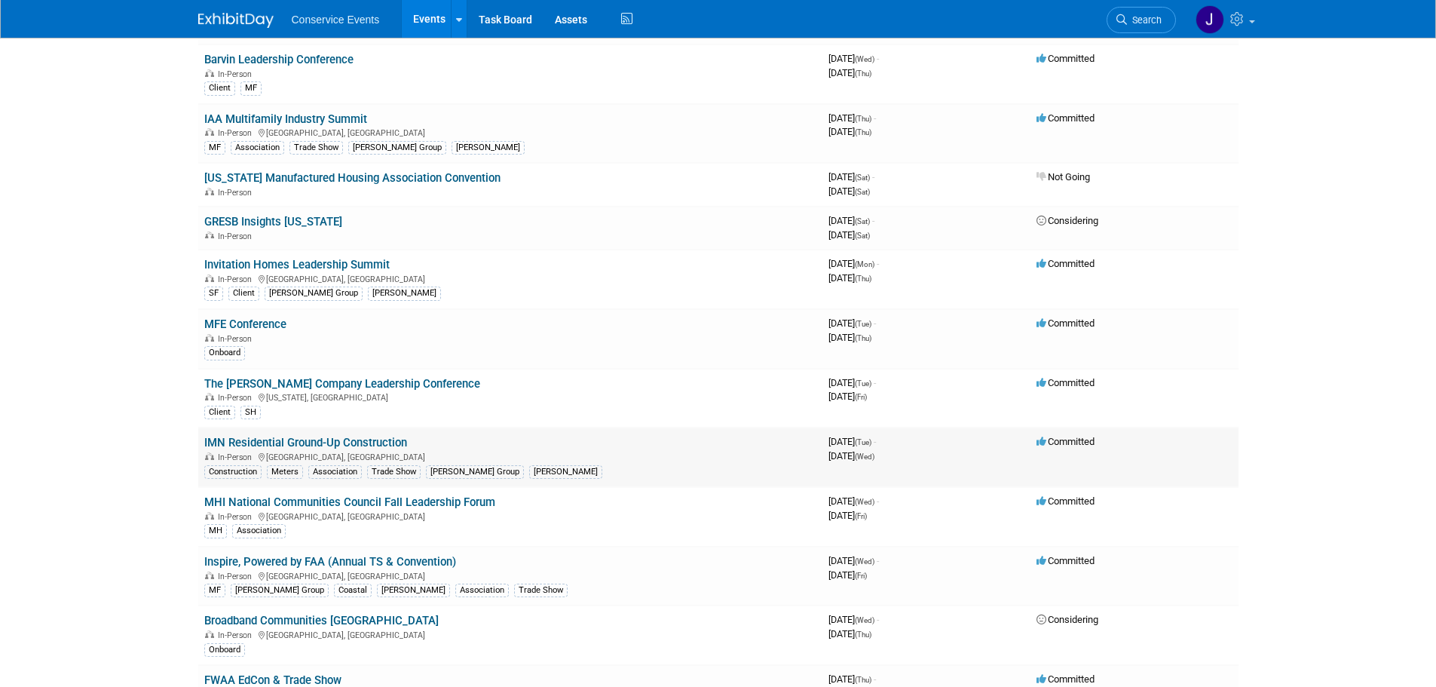
click at [326, 444] on link "IMN Residential Ground-Up Construction" at bounding box center [305, 443] width 203 height 14
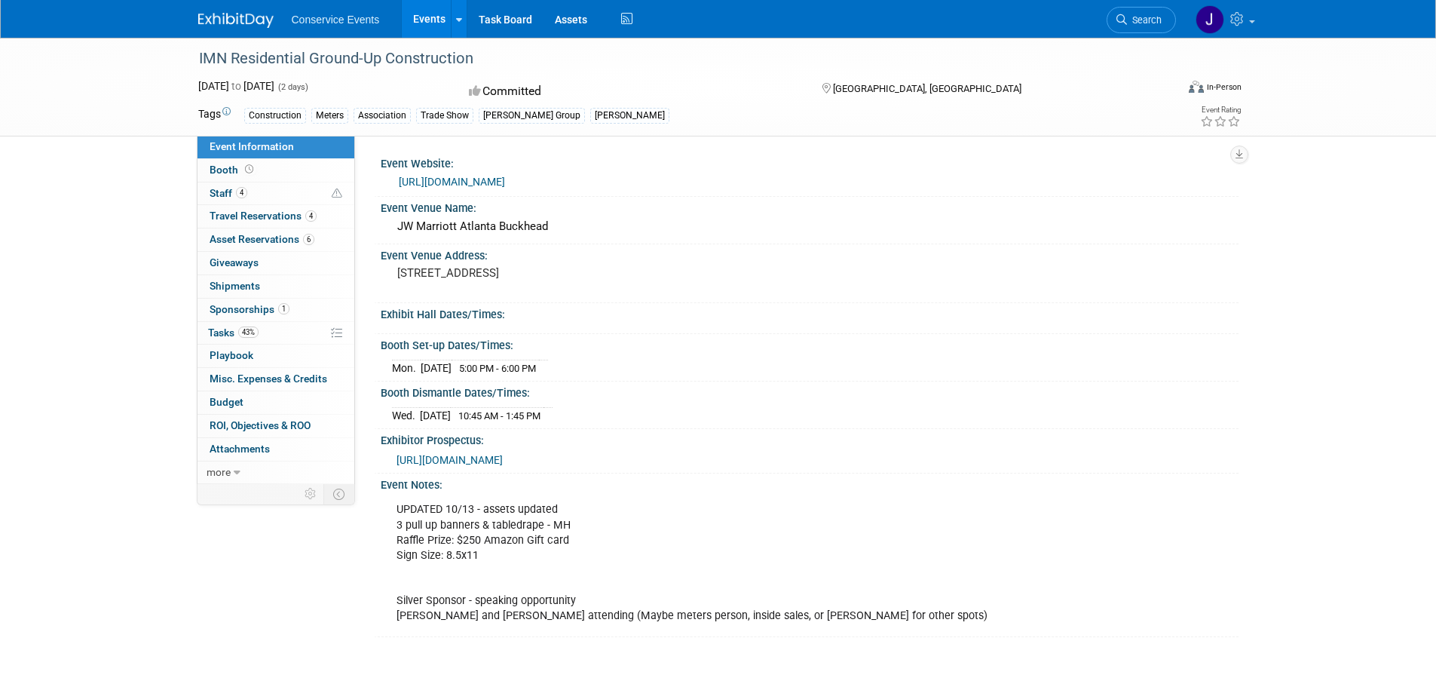
click at [407, 269] on pre "[STREET_ADDRESS]" at bounding box center [559, 273] width 324 height 14
click at [405, 225] on div "JW Marriott Atlanta Buckhead" at bounding box center [809, 226] width 835 height 23
drag, startPoint x: 405, startPoint y: 225, endPoint x: 568, endPoint y: 282, distance: 172.3
click at [582, 276] on div "Event Website: [URL][DOMAIN_NAME] Event Venue Name: JW Marriott Atlanta [GEOGRA…" at bounding box center [802, 394] width 849 height 485
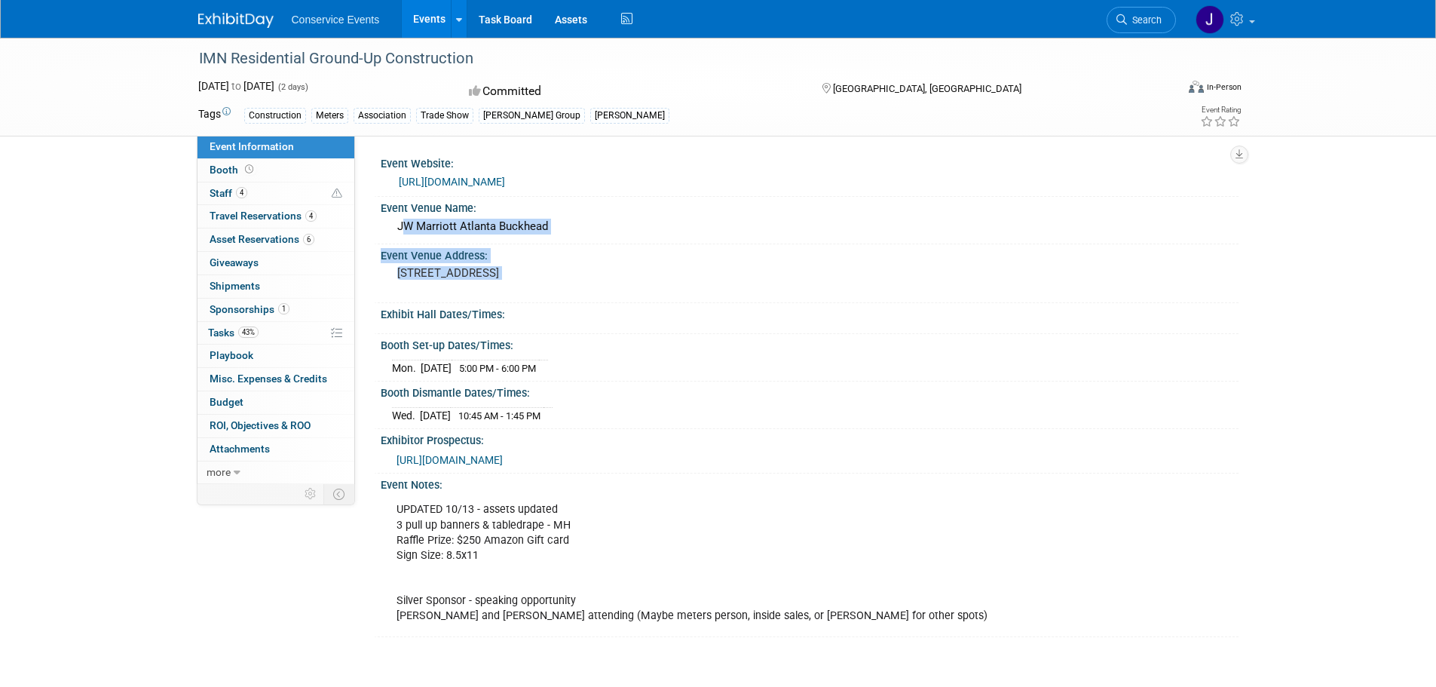
copy div "[GEOGRAPHIC_DATA] Buckhead Event Venue Address: [STREET_ADDRESS]"
